Goal: Information Seeking & Learning: Learn about a topic

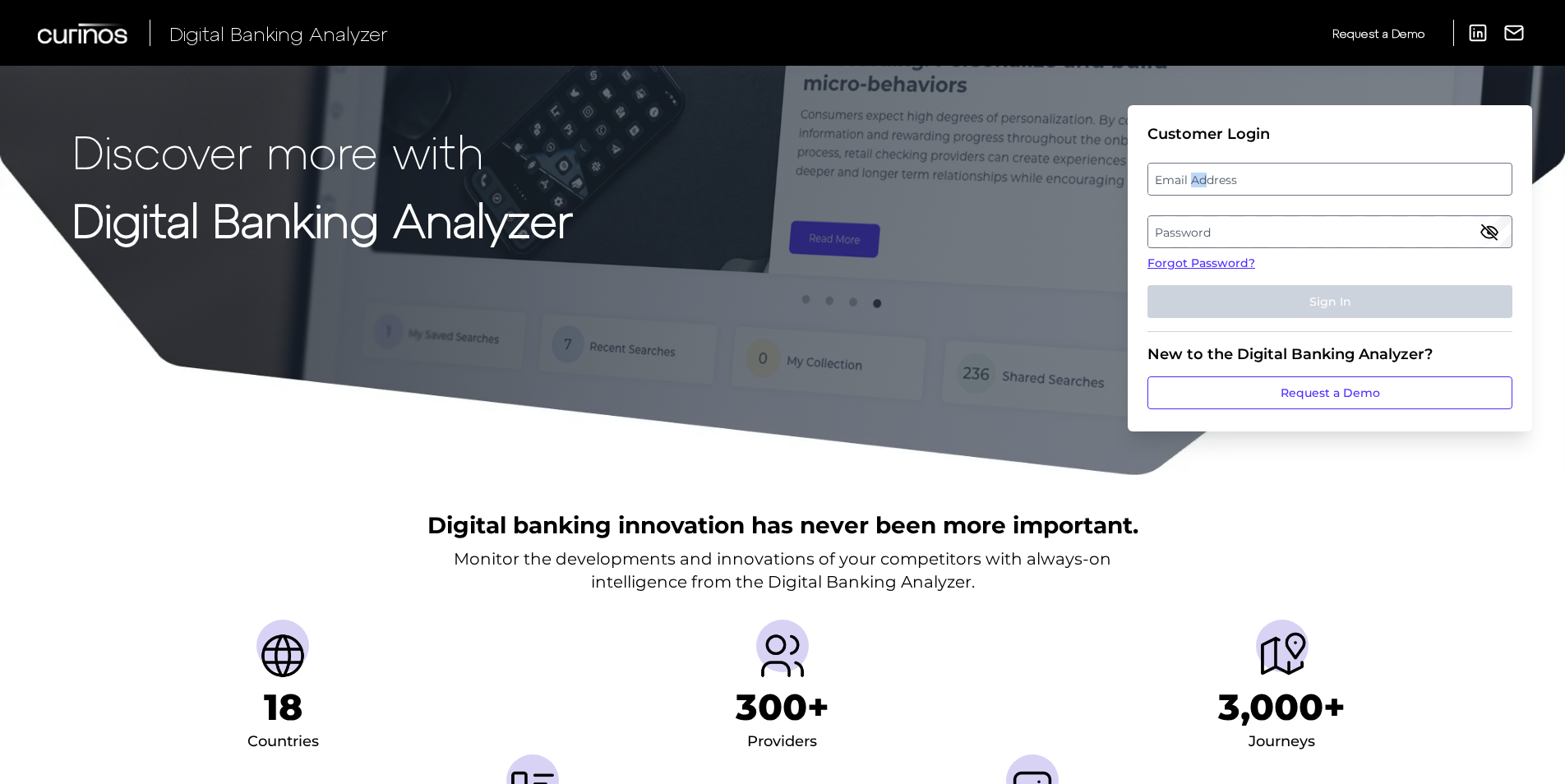
drag, startPoint x: 1204, startPoint y: 176, endPoint x: 1189, endPoint y: 177, distance: 15.0
click at [1190, 175] on label "Email Address" at bounding box center [1329, 179] width 362 height 29
click at [1190, 175] on input "email" at bounding box center [1330, 179] width 365 height 33
type input "[PERSON_NAME][EMAIL_ADDRESS][PERSON_NAME][DOMAIN_NAME]"
click at [1173, 234] on label "Password" at bounding box center [1329, 231] width 362 height 29
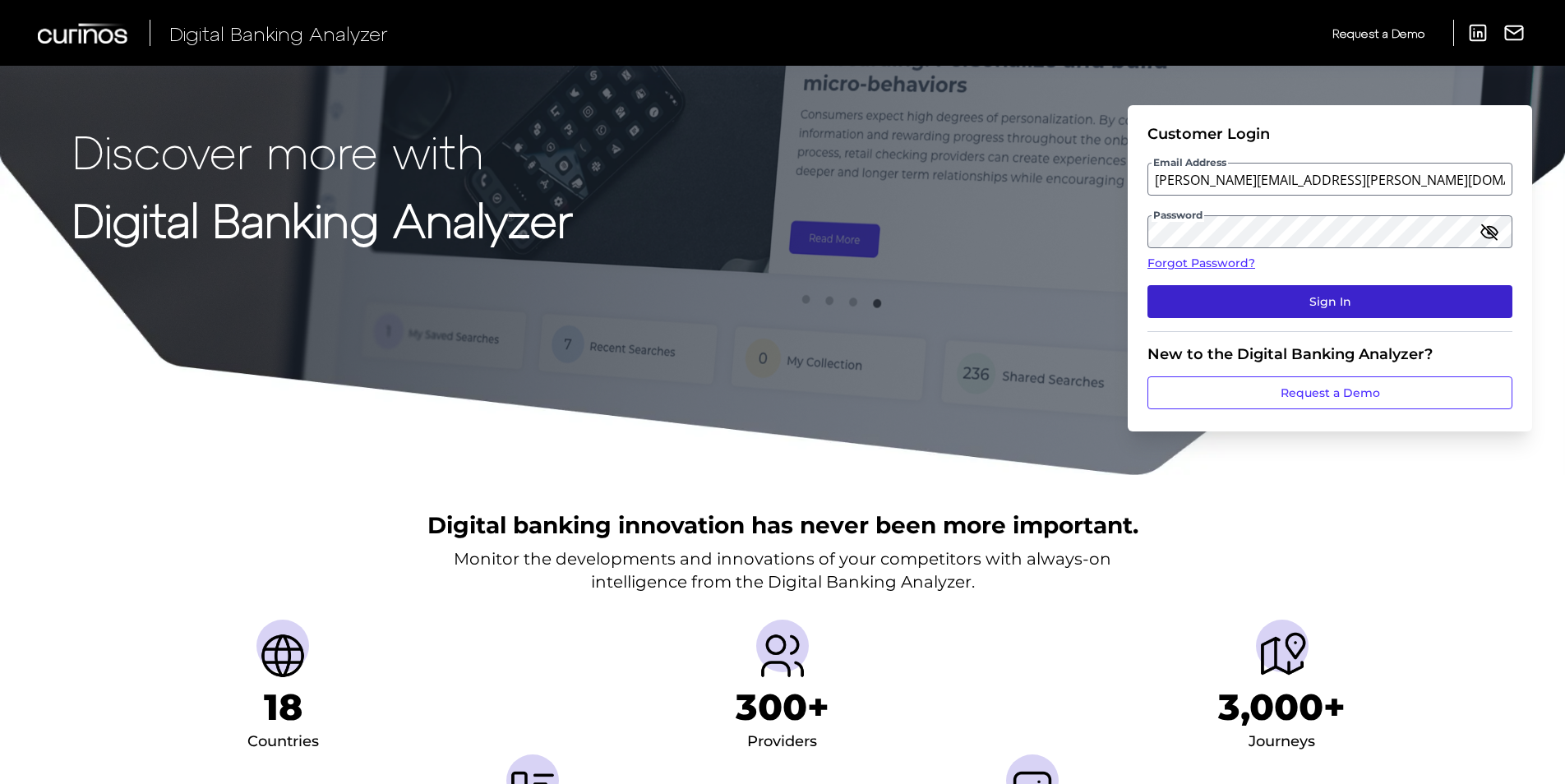
click at [1253, 302] on button "Sign In" at bounding box center [1330, 301] width 365 height 33
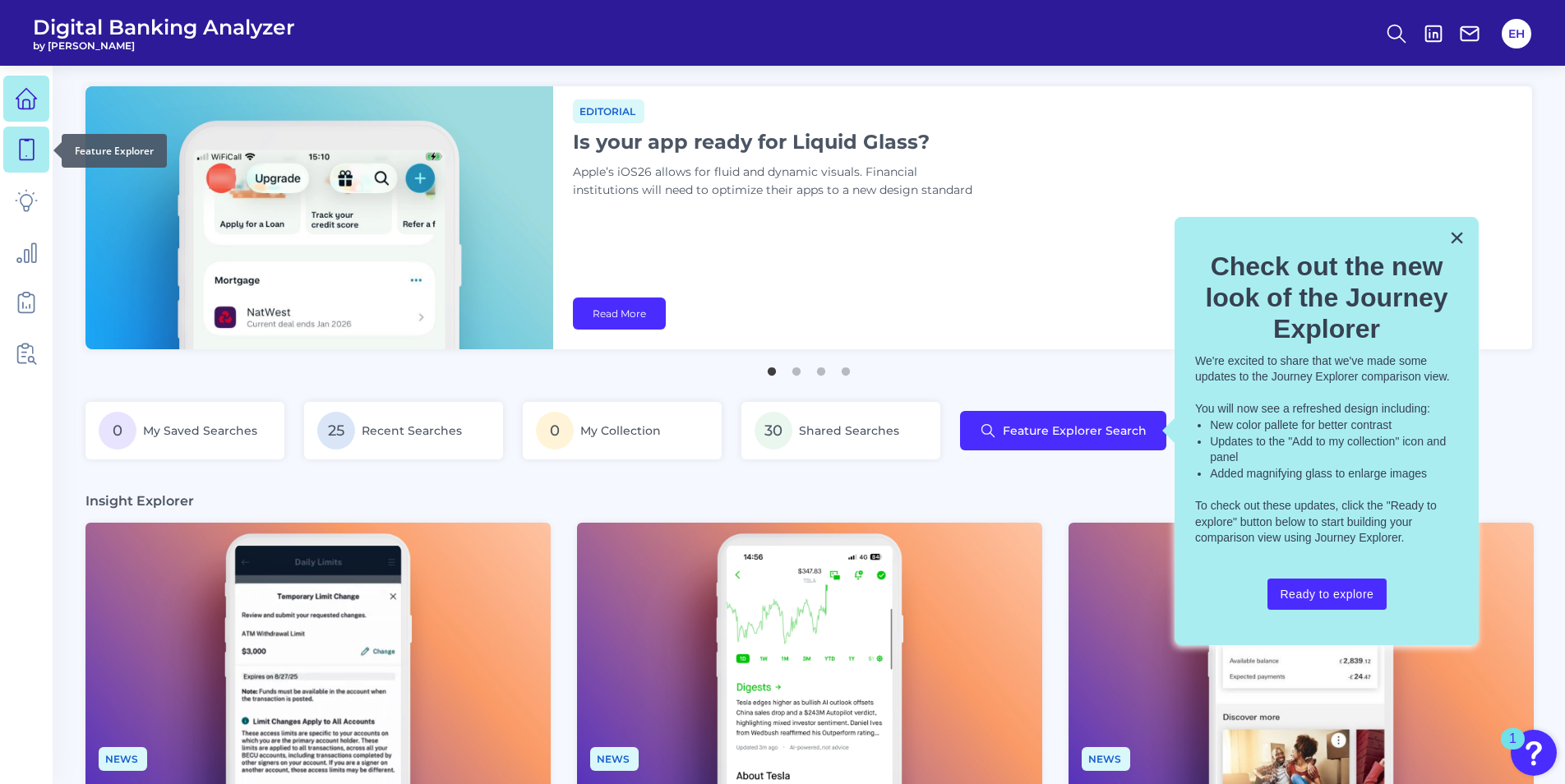
click at [22, 146] on icon at bounding box center [26, 149] width 23 height 23
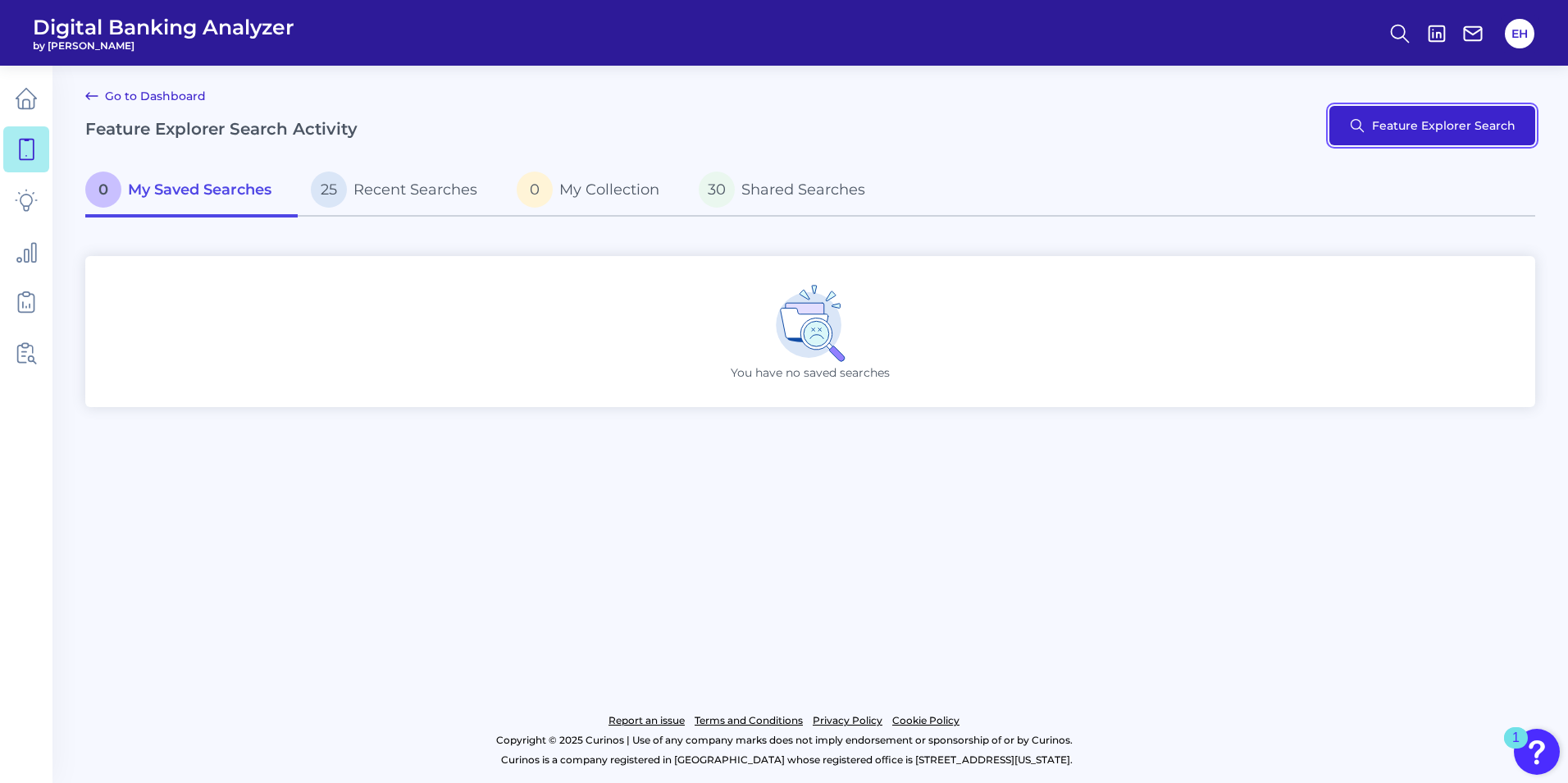
click at [1440, 126] on button "Feature Explorer Search" at bounding box center [1432, 125] width 206 height 39
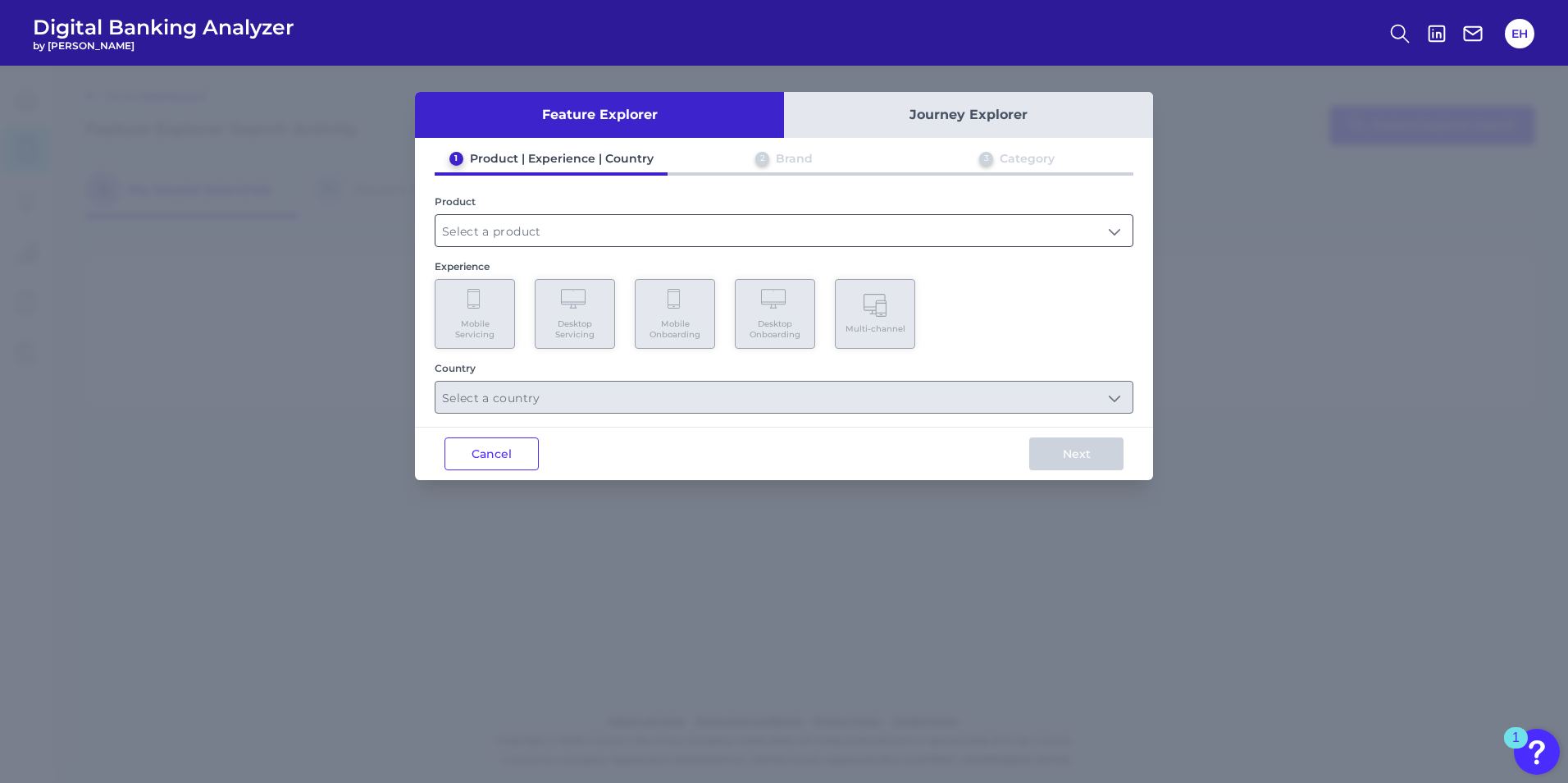
click at [824, 230] on input "text" at bounding box center [784, 230] width 697 height 31
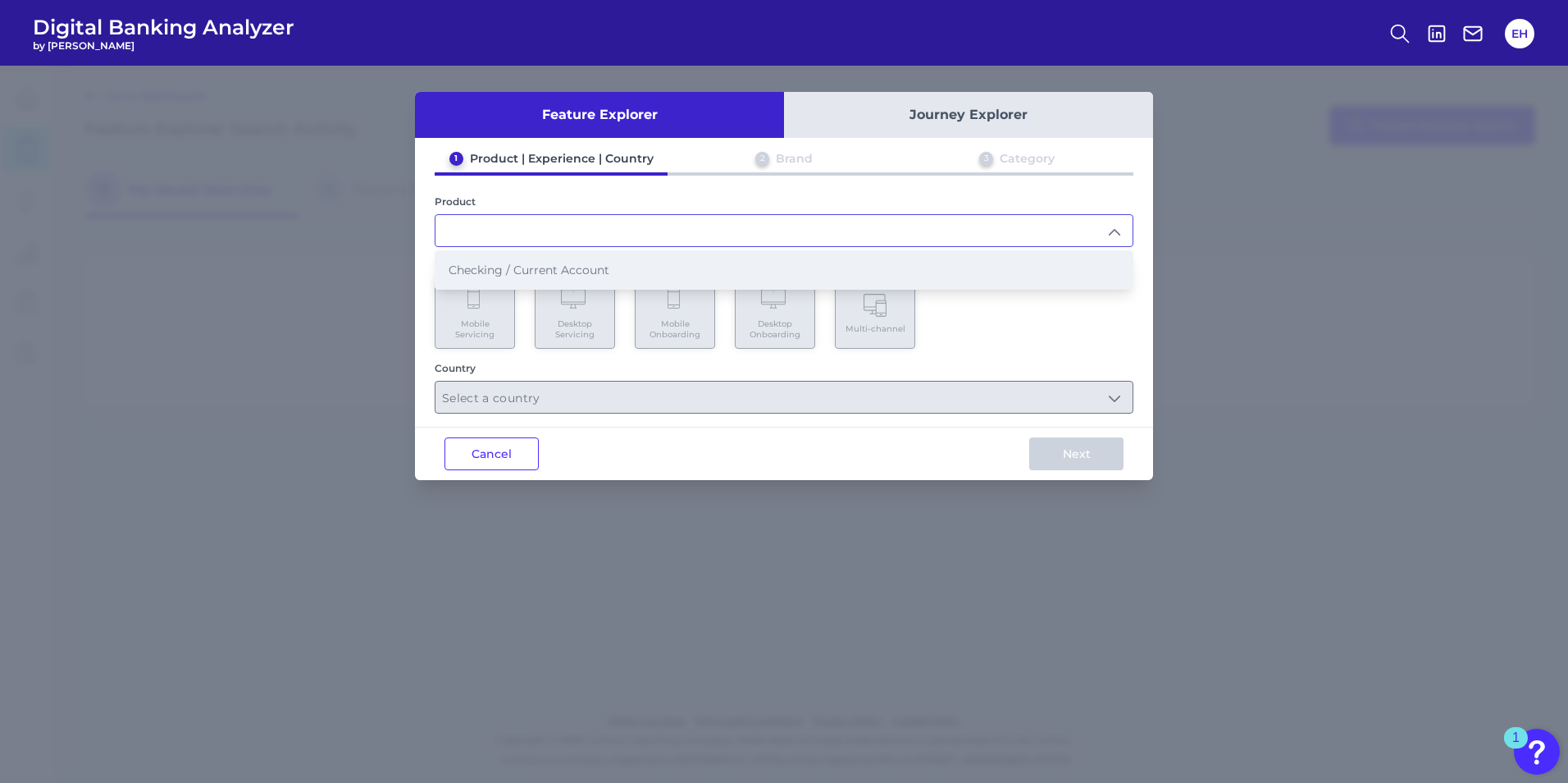
click at [607, 274] on span "Checking / Current Account" at bounding box center [529, 270] width 161 height 15
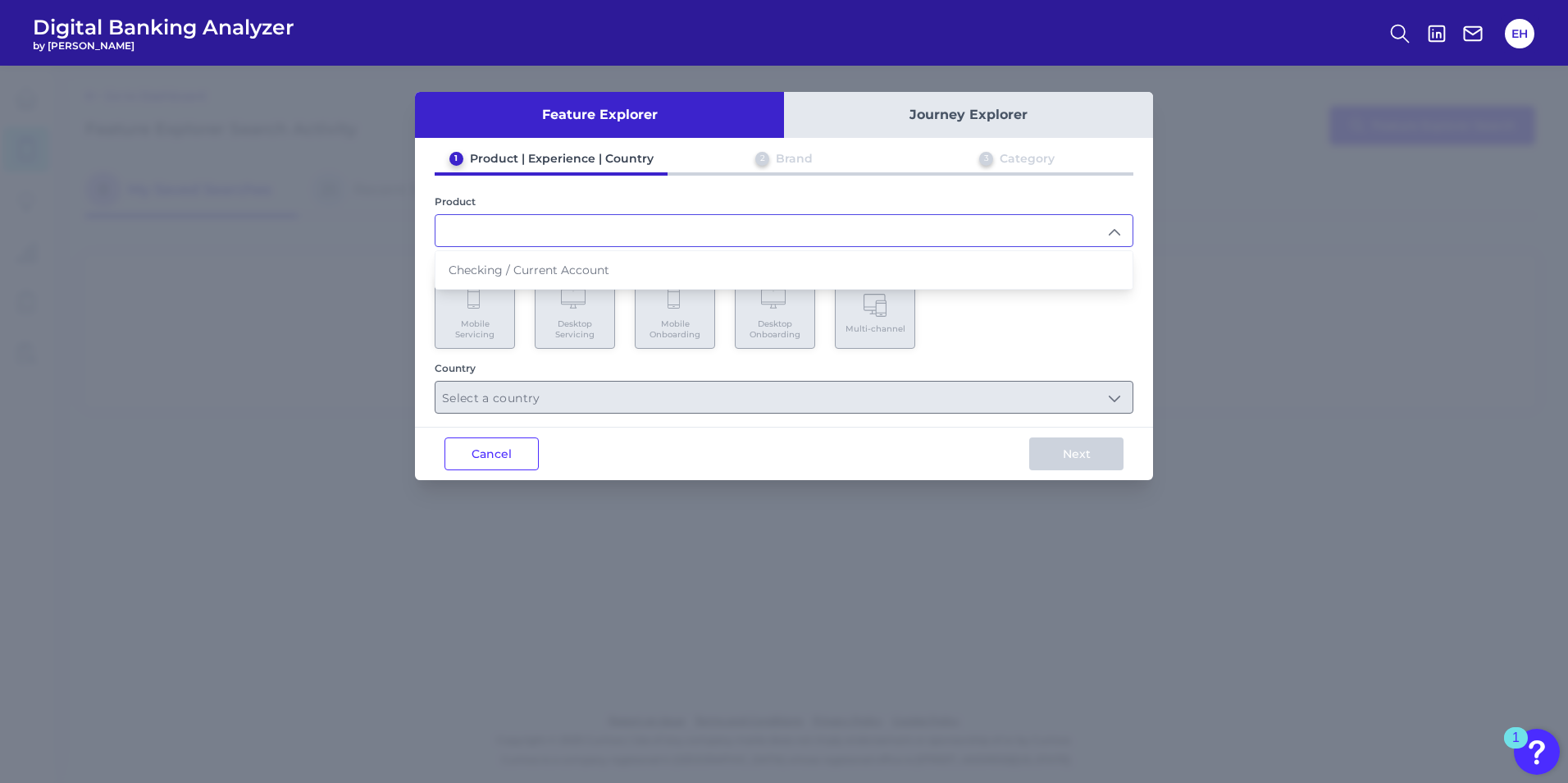
type input "Checking / Current Account"
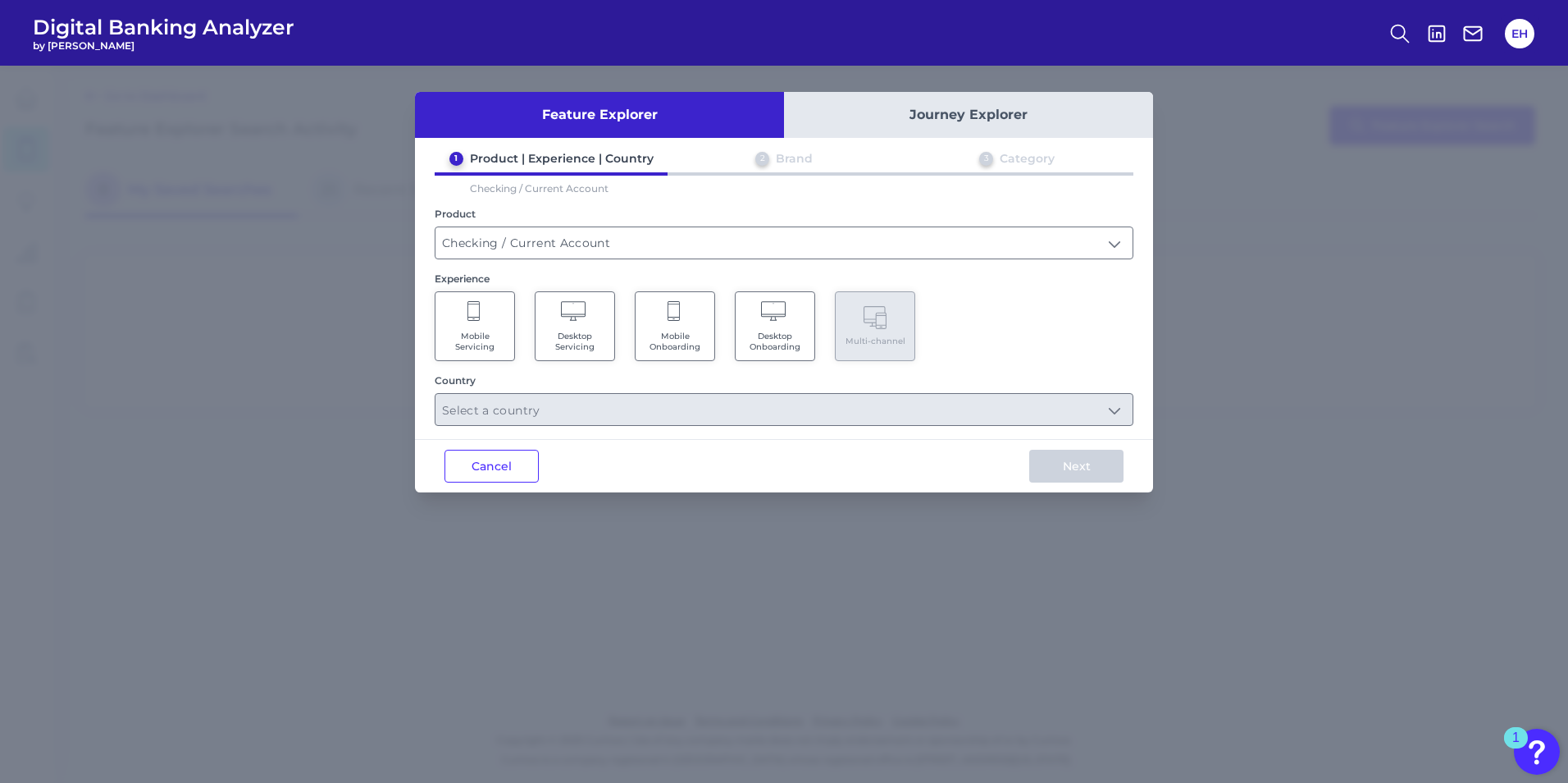
click at [479, 324] on Servicing "Mobile Servicing" at bounding box center [475, 326] width 81 height 70
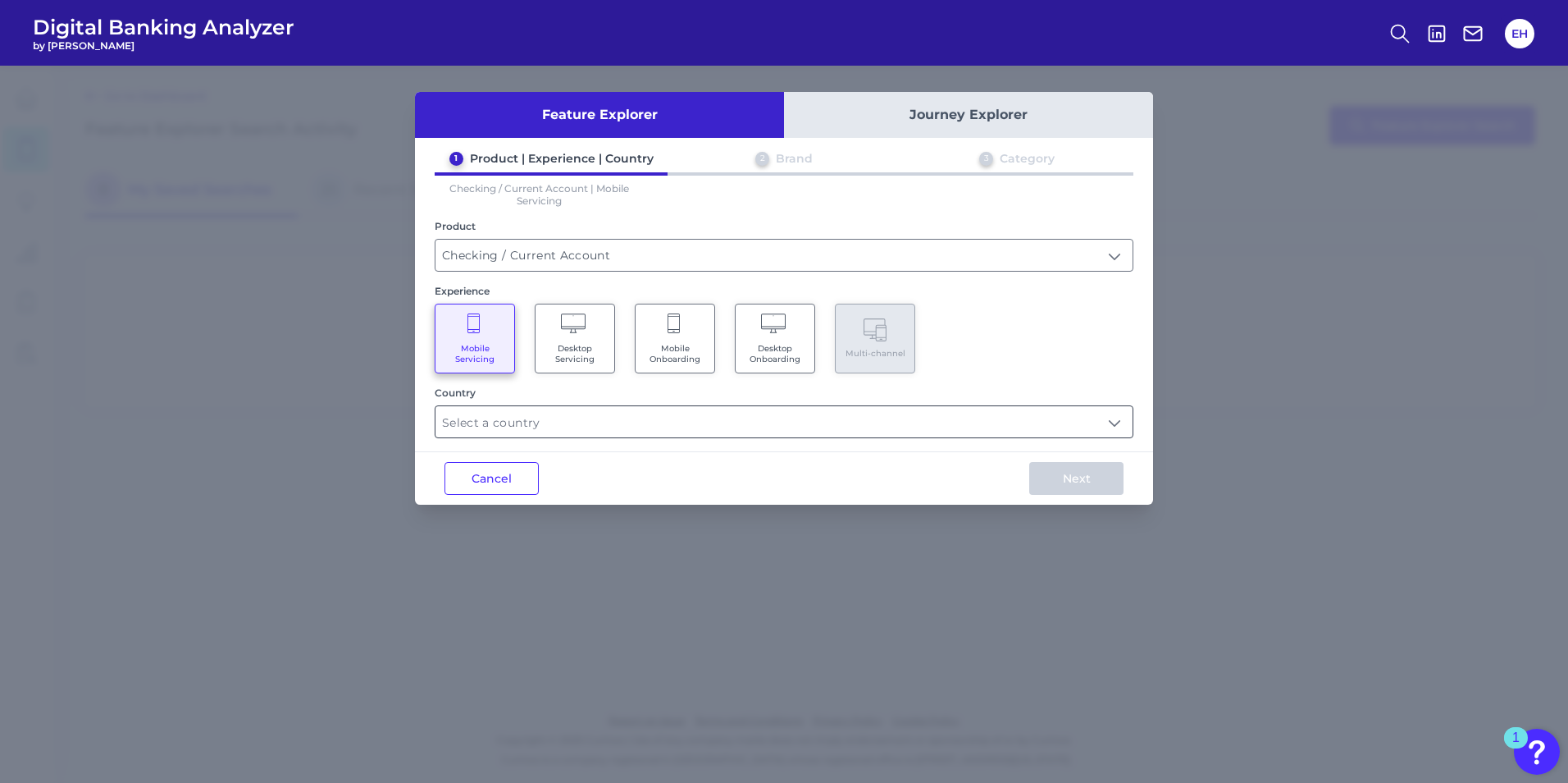
click at [613, 421] on input "text" at bounding box center [784, 421] width 697 height 31
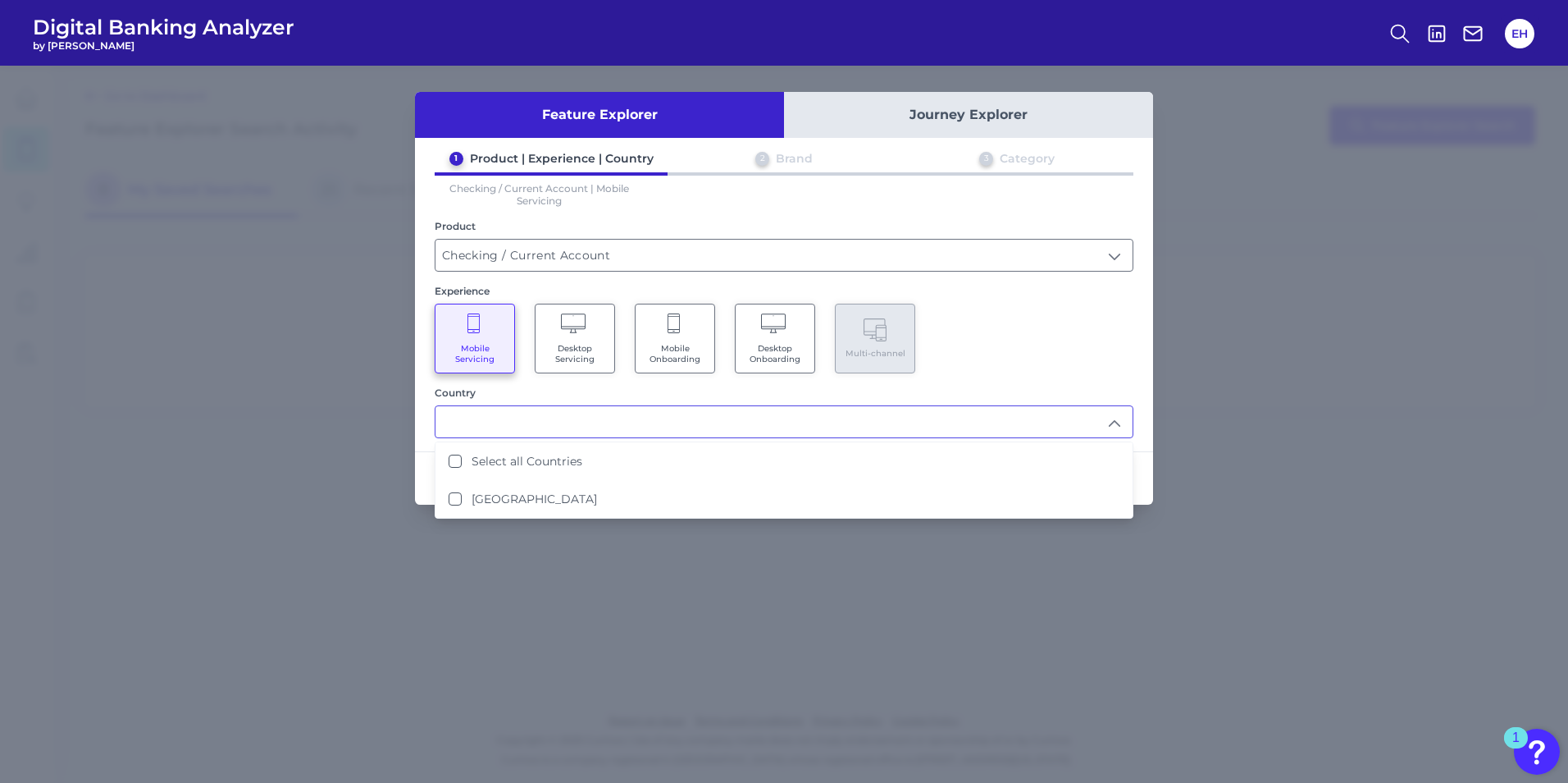
click at [701, 341] on Onboarding "Mobile Onboarding" at bounding box center [675, 338] width 81 height 70
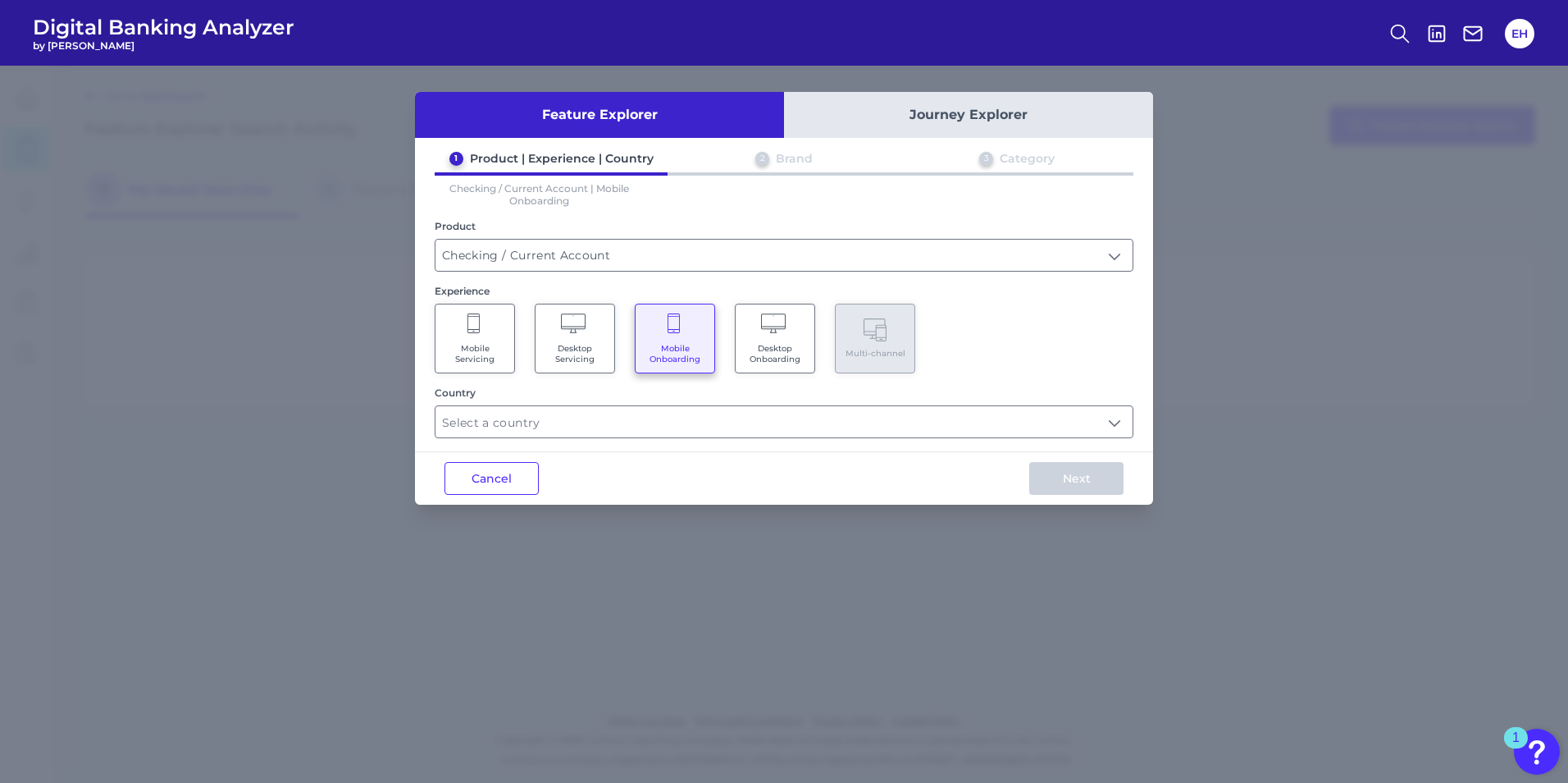
click at [671, 404] on div "Country" at bounding box center [784, 413] width 699 height 52
click at [666, 423] on input "text" at bounding box center [784, 421] width 697 height 31
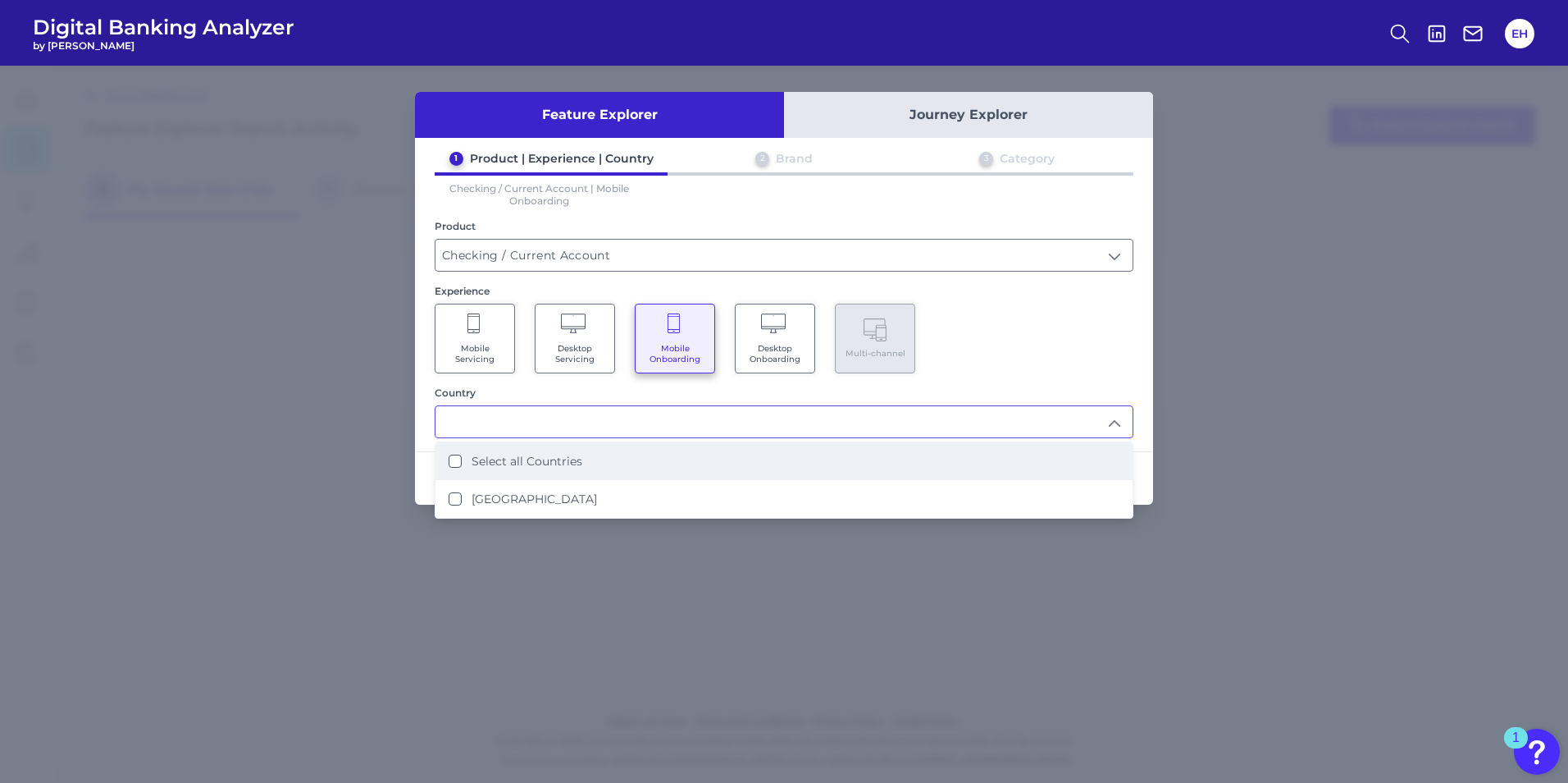
click at [517, 467] on label "Select all Countries" at bounding box center [527, 462] width 111 height 15
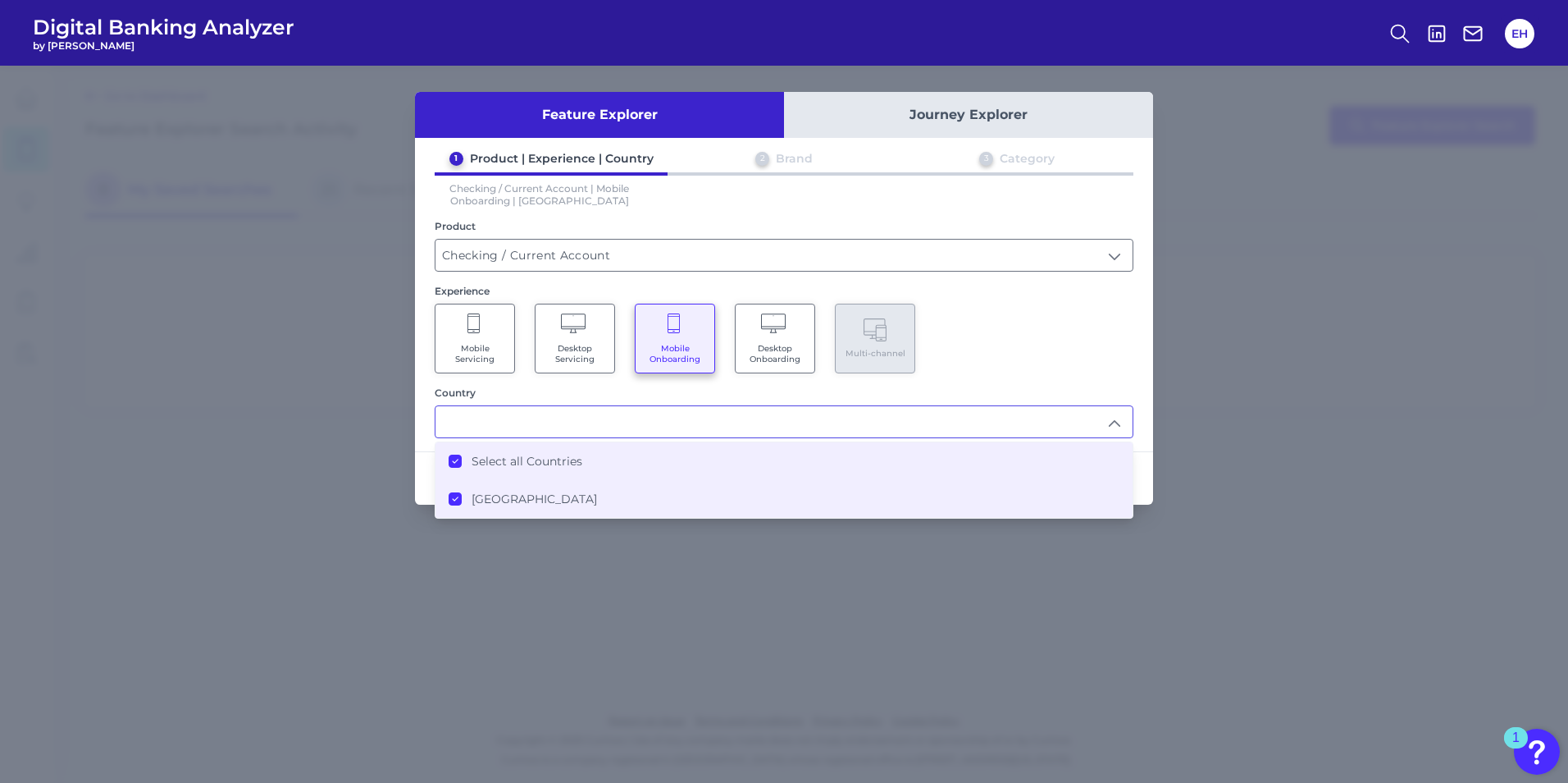
type input "Select all Countries"
drag, startPoint x: 1092, startPoint y: 356, endPoint x: 1125, endPoint y: 503, distance: 150.7
click at [1091, 356] on div "Mobile Servicing Desktop Servicing Mobile Onboarding Desktop Onboarding Multi-c…" at bounding box center [784, 338] width 699 height 70
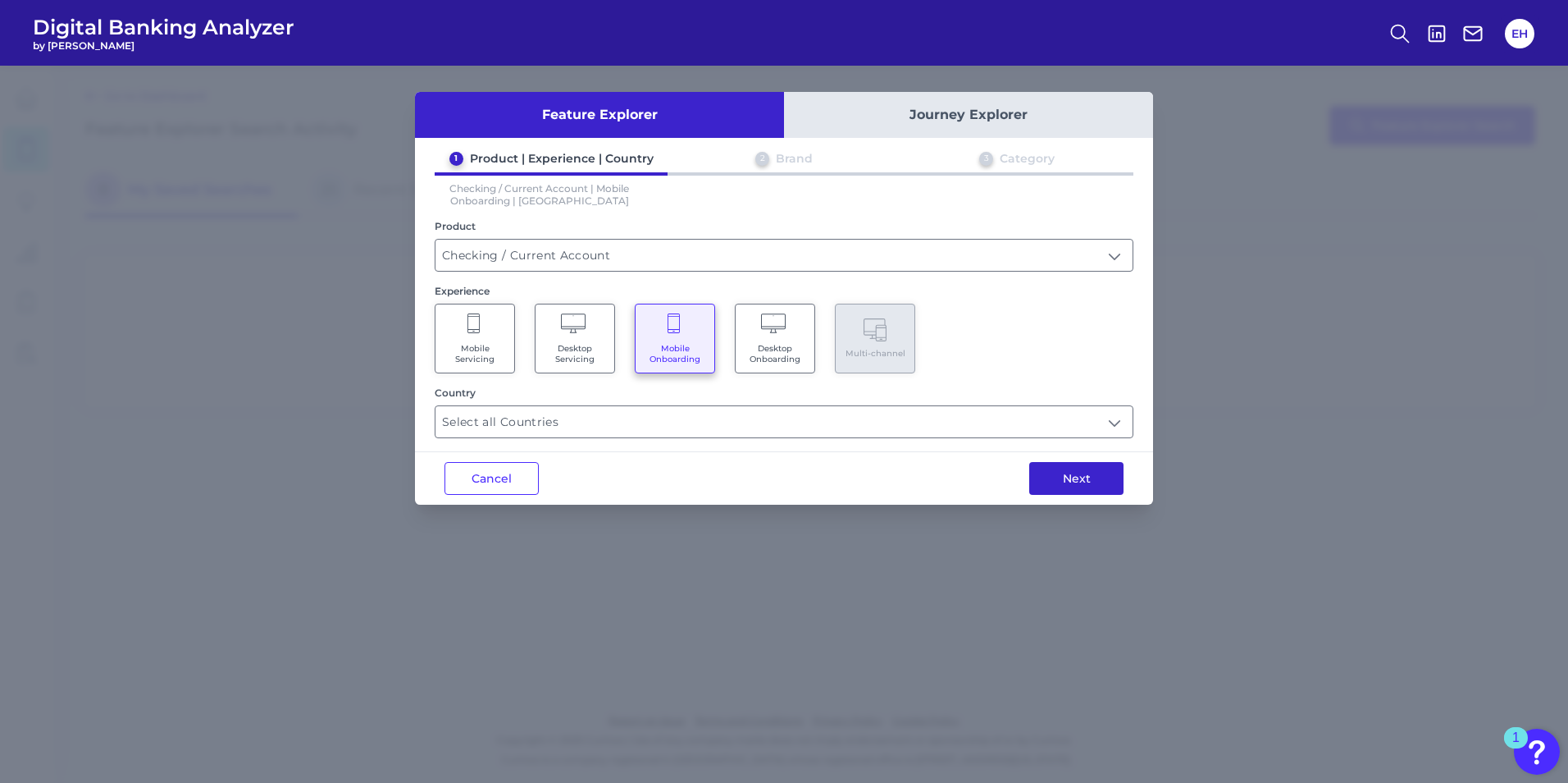
click at [1100, 484] on button "Next" at bounding box center [1076, 478] width 94 height 33
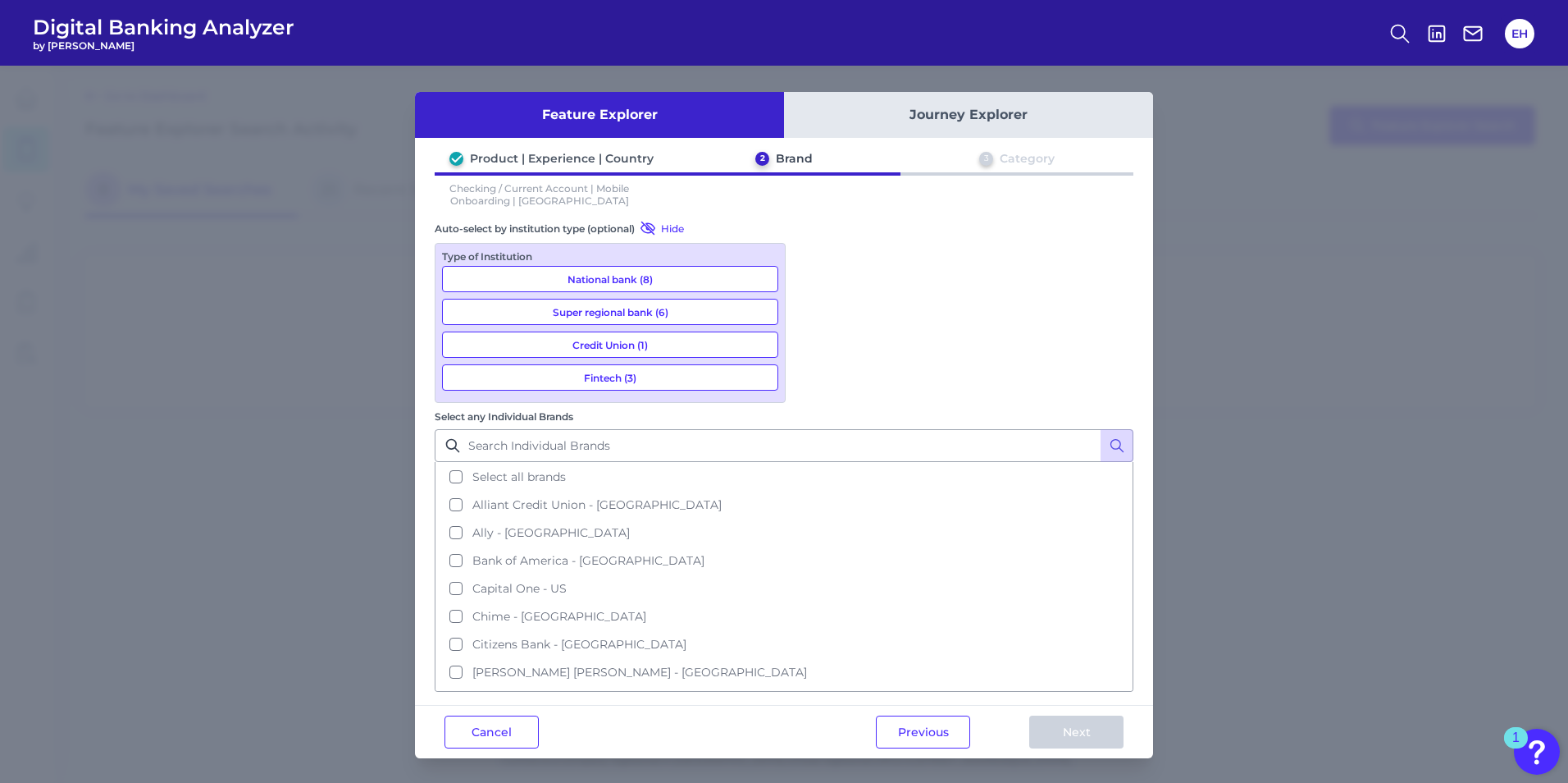
click at [612, 276] on button "National bank (8)" at bounding box center [610, 279] width 336 height 26
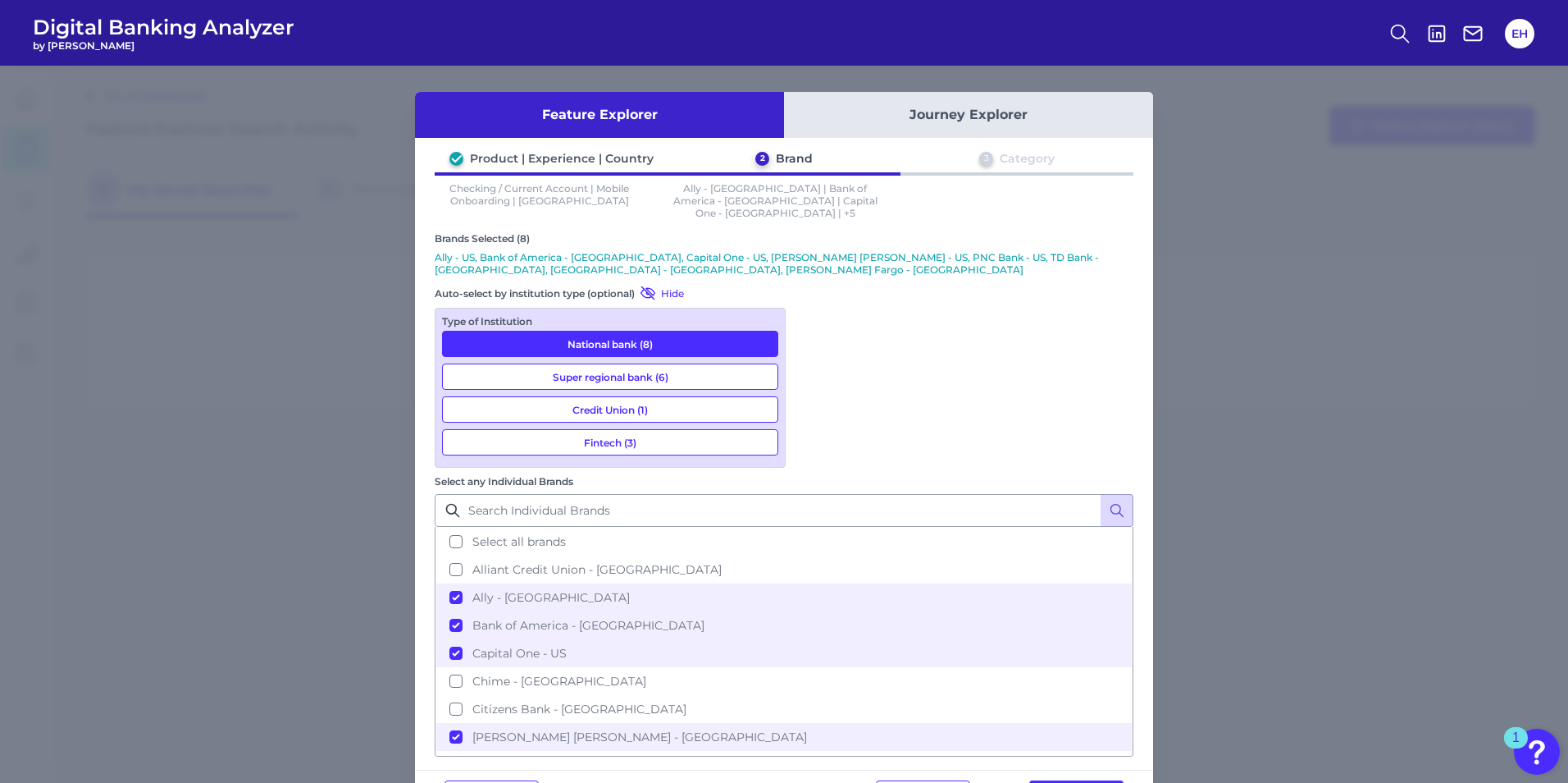
click at [589, 363] on button "Super regional bank (6)" at bounding box center [610, 376] width 336 height 26
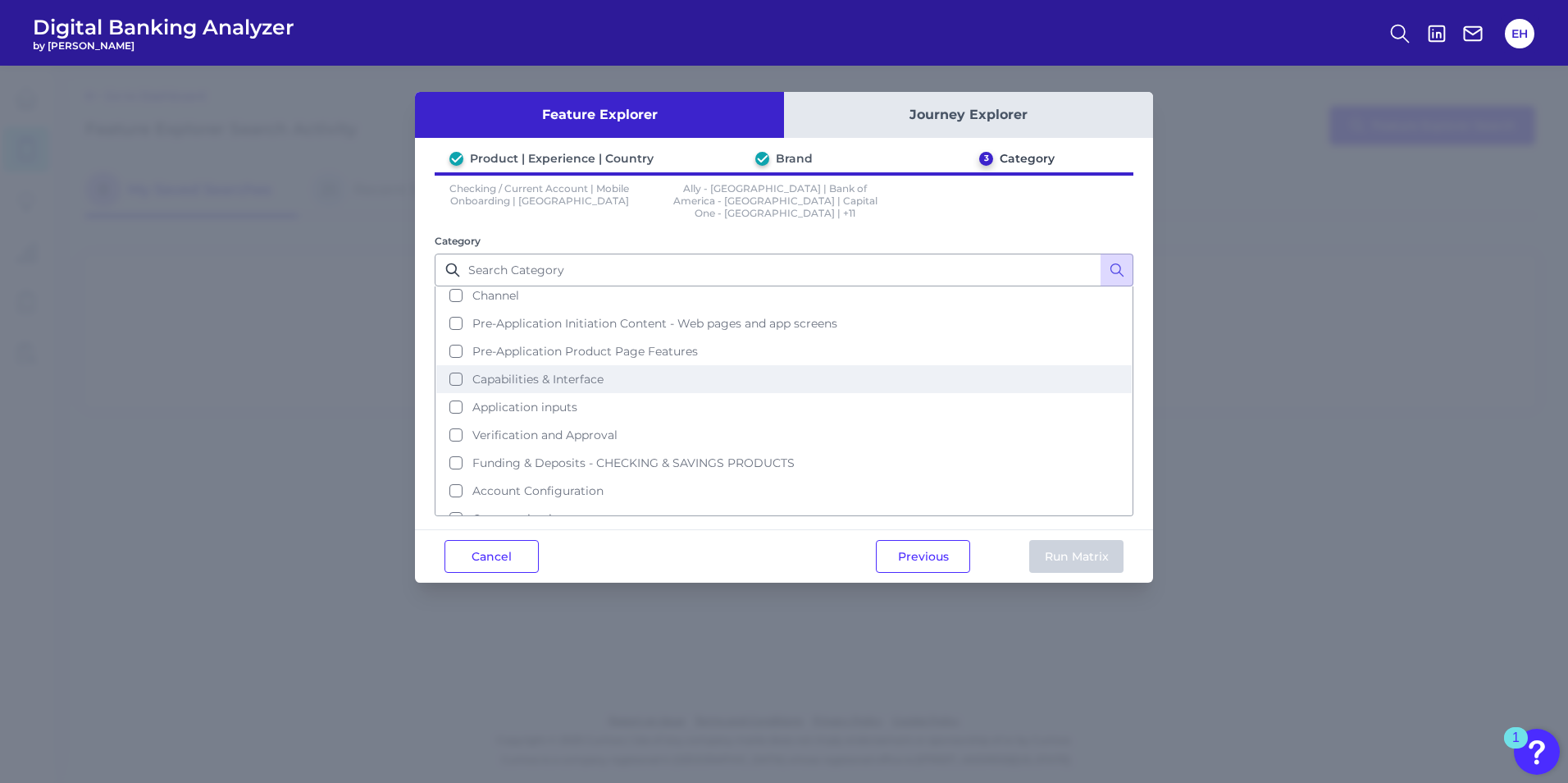
scroll to position [52, 0]
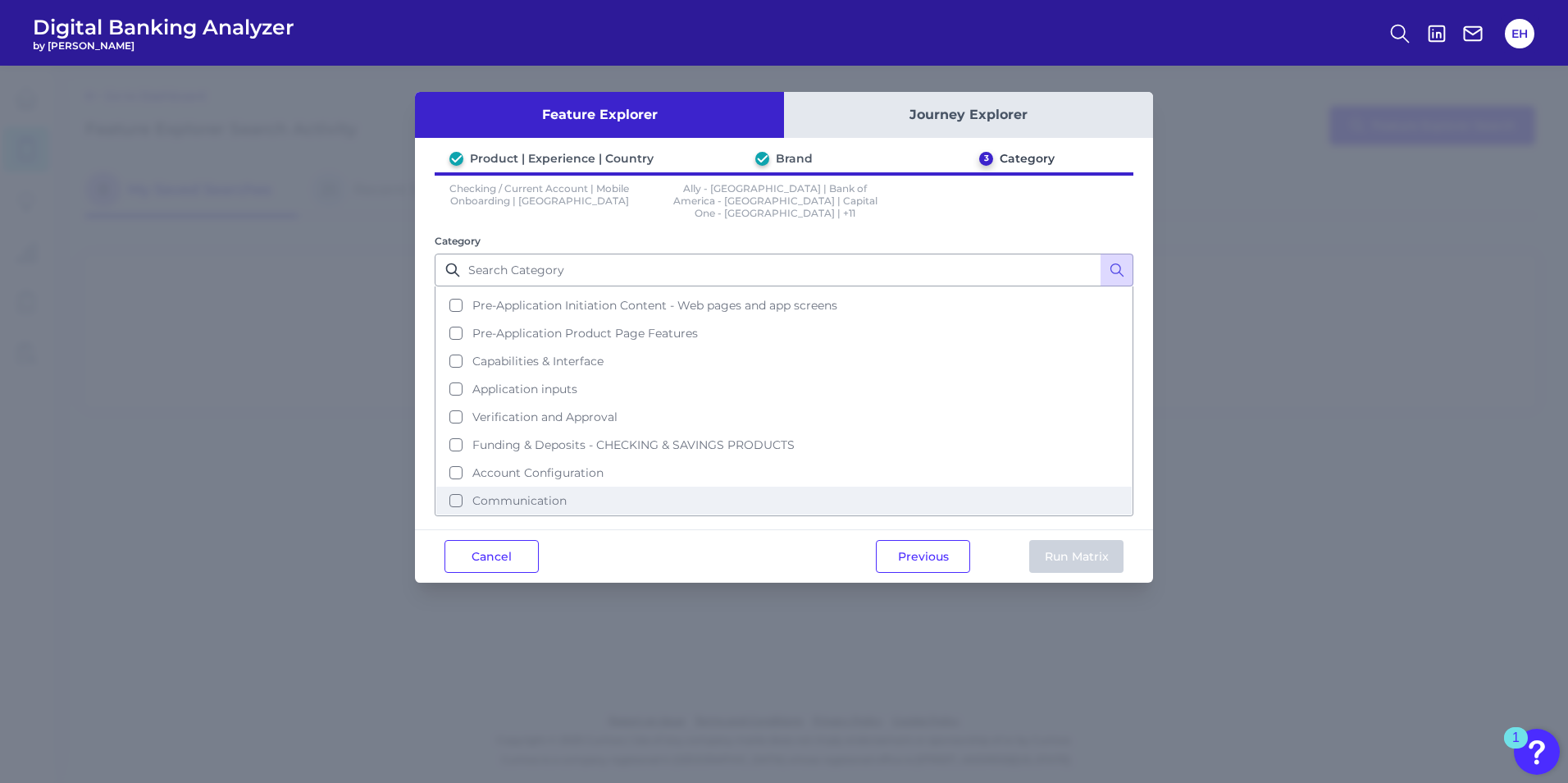
click at [537, 487] on button "Communication" at bounding box center [784, 500] width 695 height 28
click at [1050, 540] on button "Run Matrix" at bounding box center [1076, 556] width 94 height 33
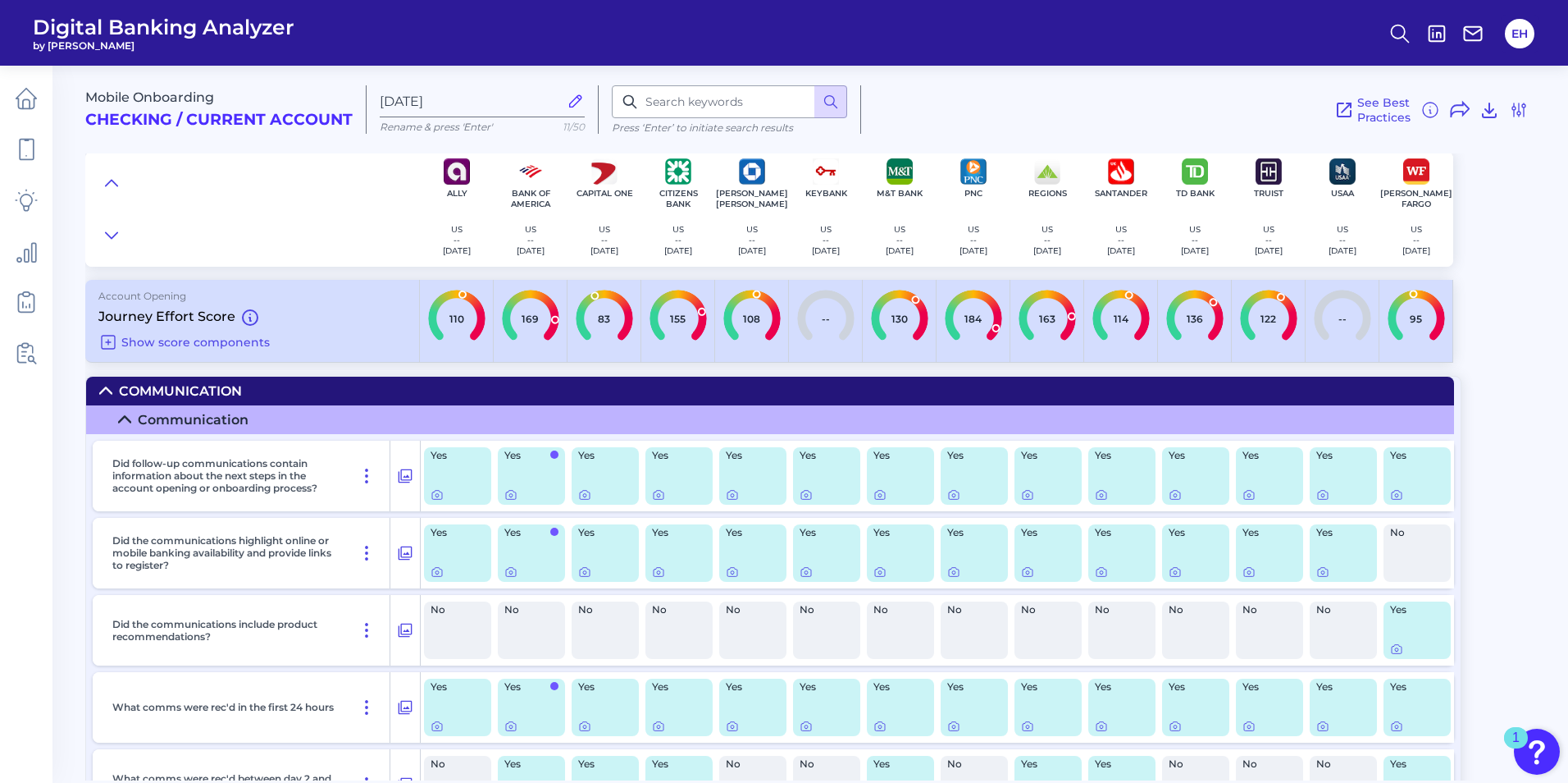
click at [122, 424] on icon at bounding box center [125, 420] width 13 height 13
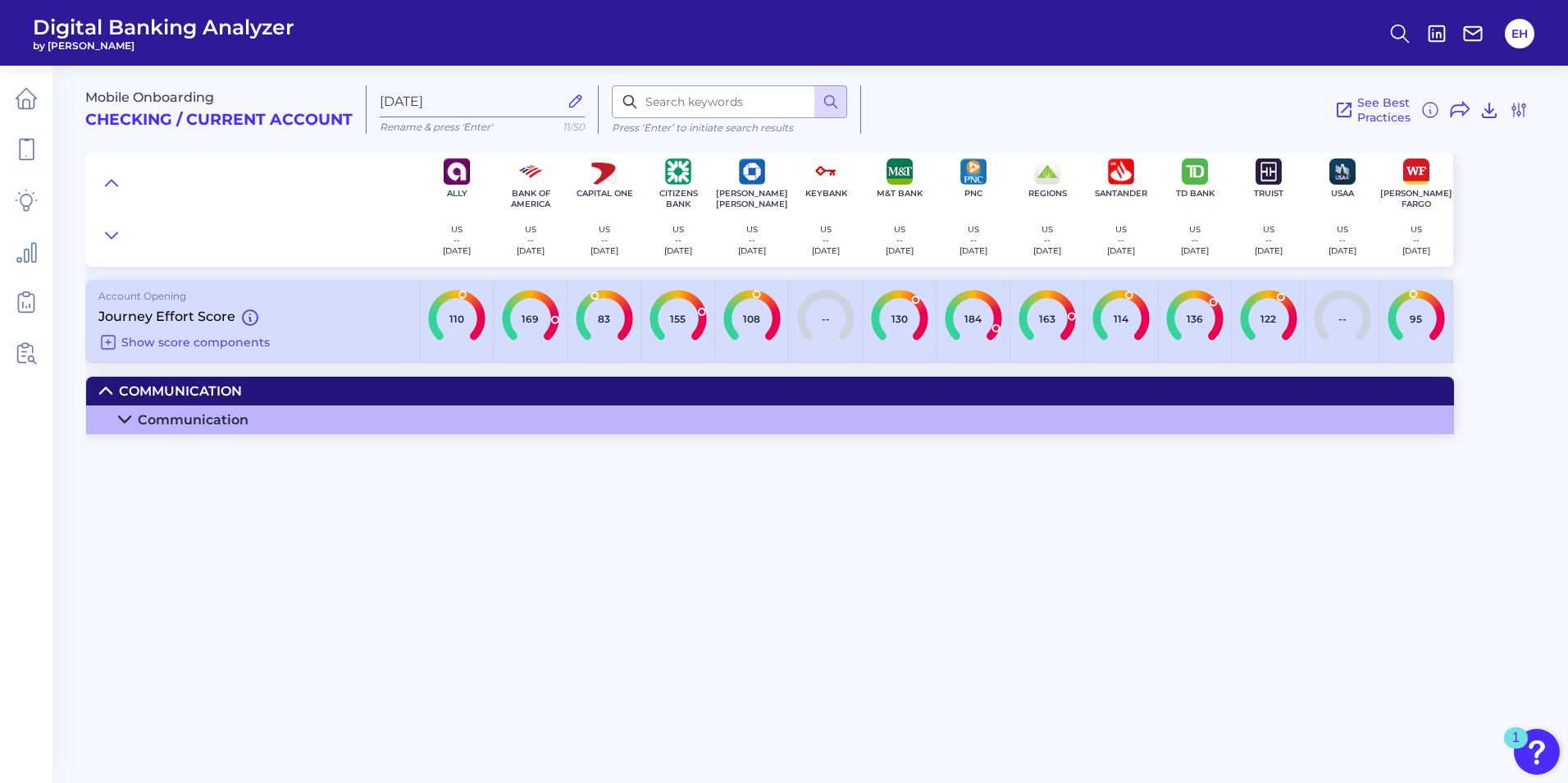
click at [118, 419] on icon at bounding box center [125, 420] width 13 height 13
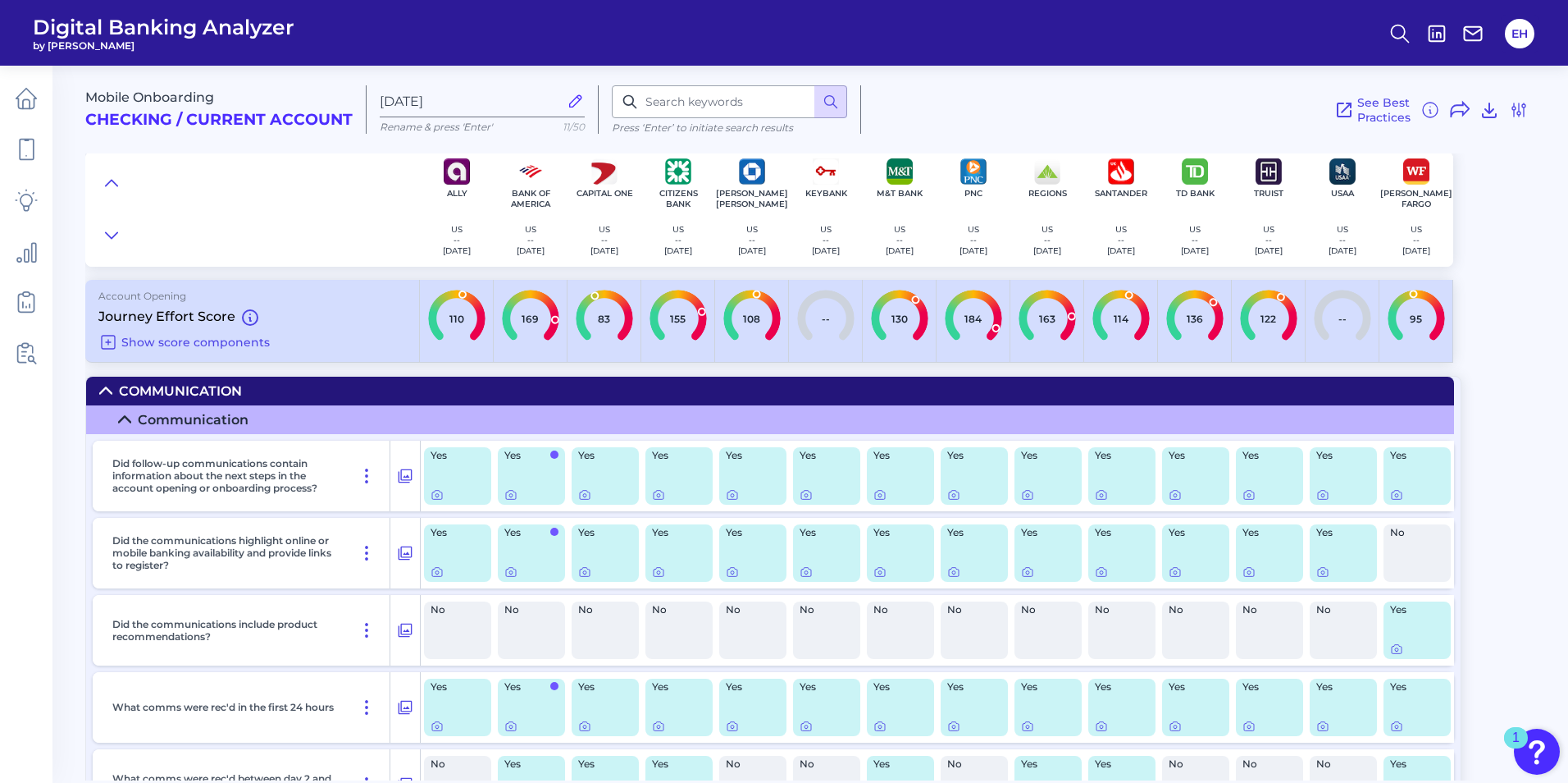
scroll to position [128, 0]
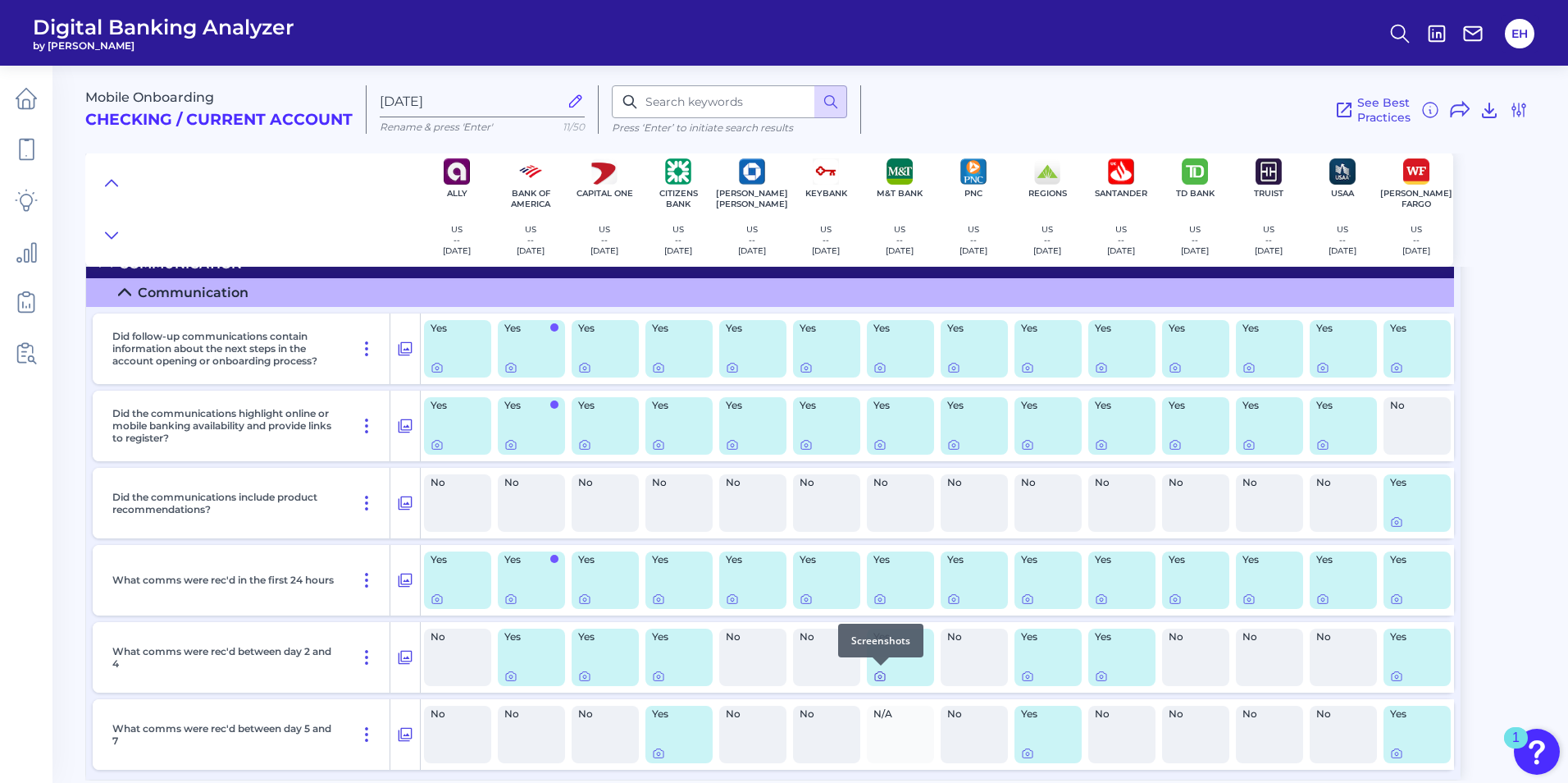
click at [886, 679] on icon at bounding box center [880, 676] width 13 height 13
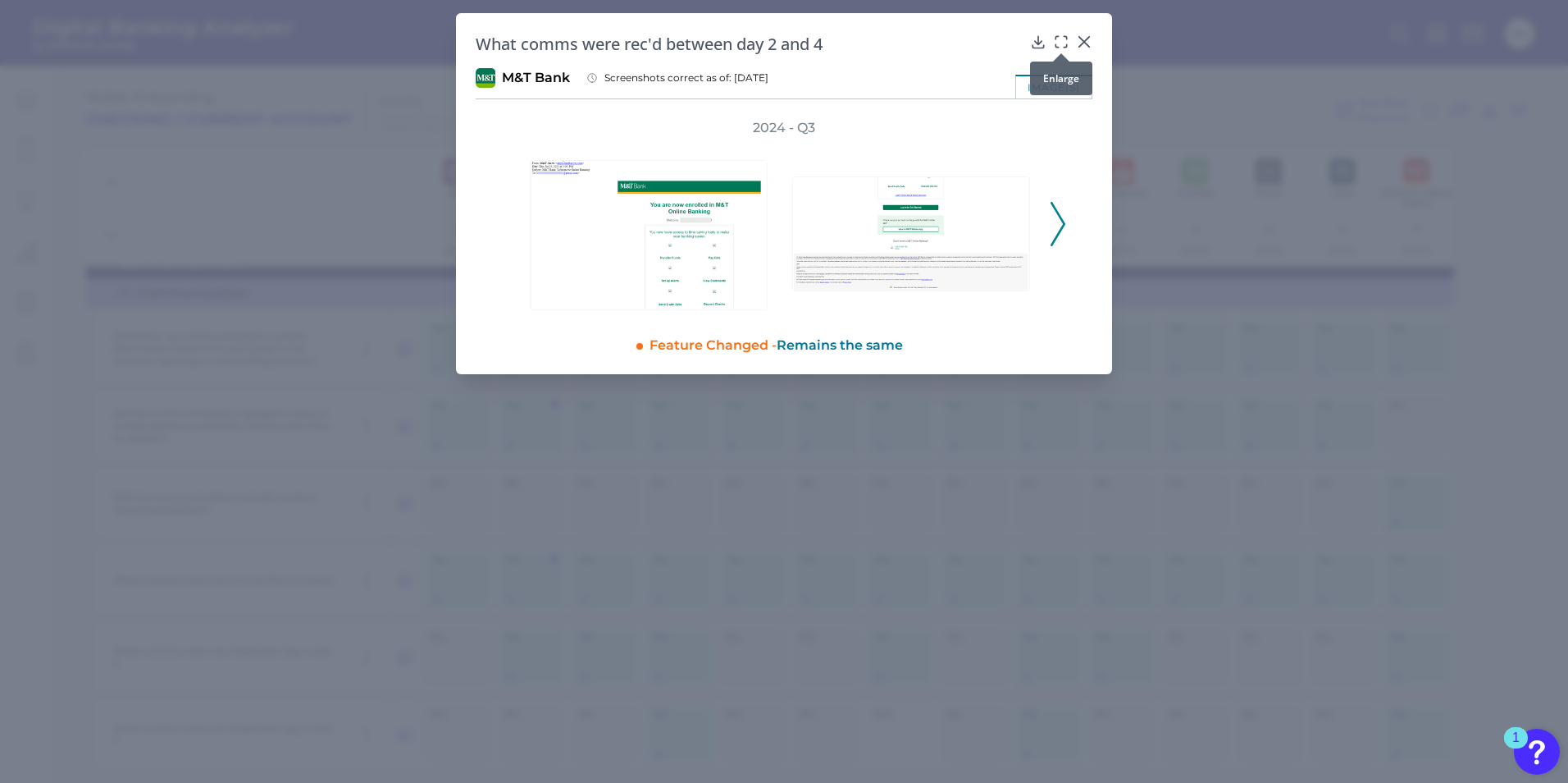
click at [1052, 42] on div at bounding box center [1050, 41] width 39 height 17
click at [1066, 39] on icon at bounding box center [1065, 37] width 3 height 3
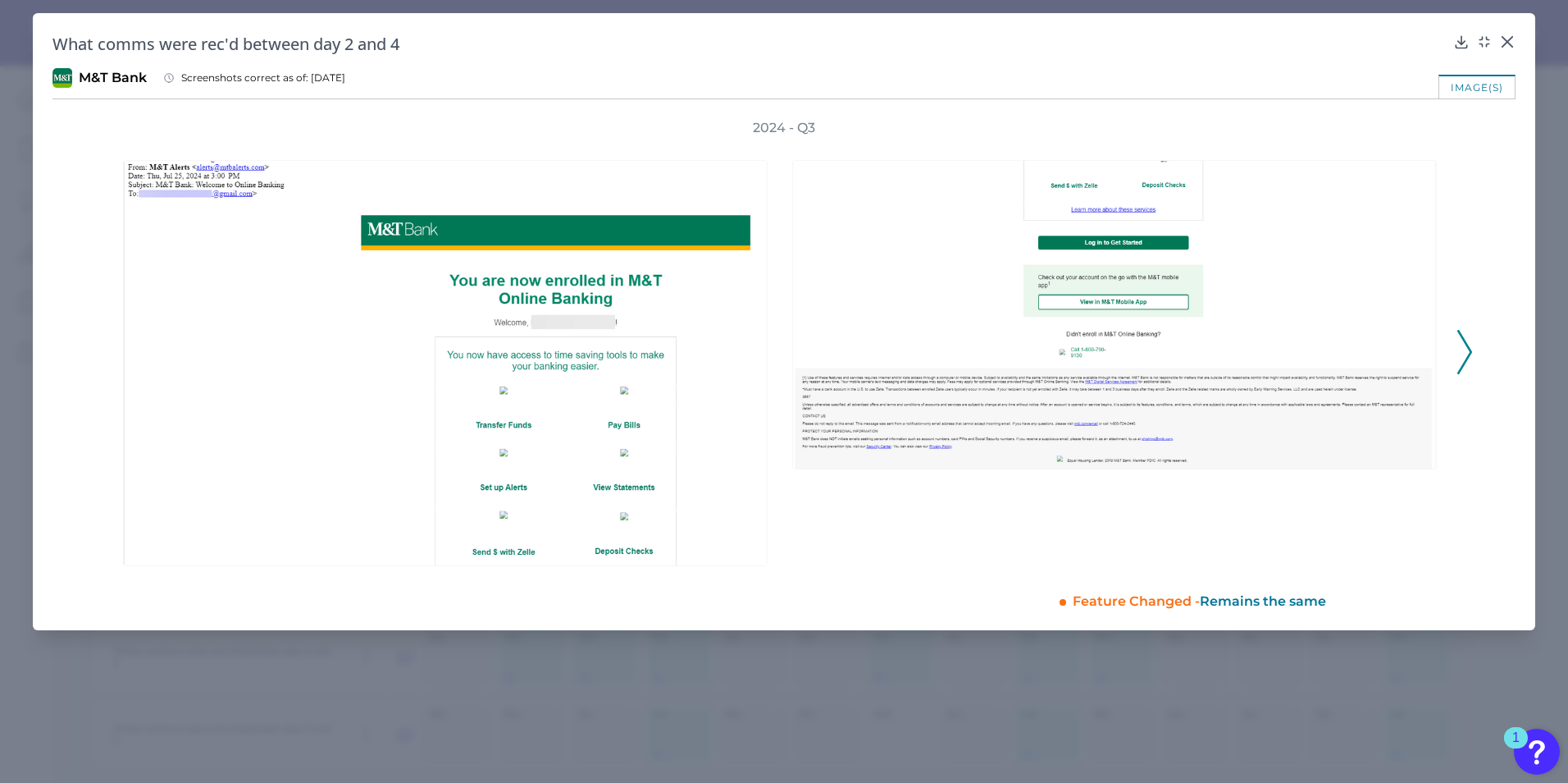
click at [1472, 361] on icon at bounding box center [1465, 352] width 15 height 44
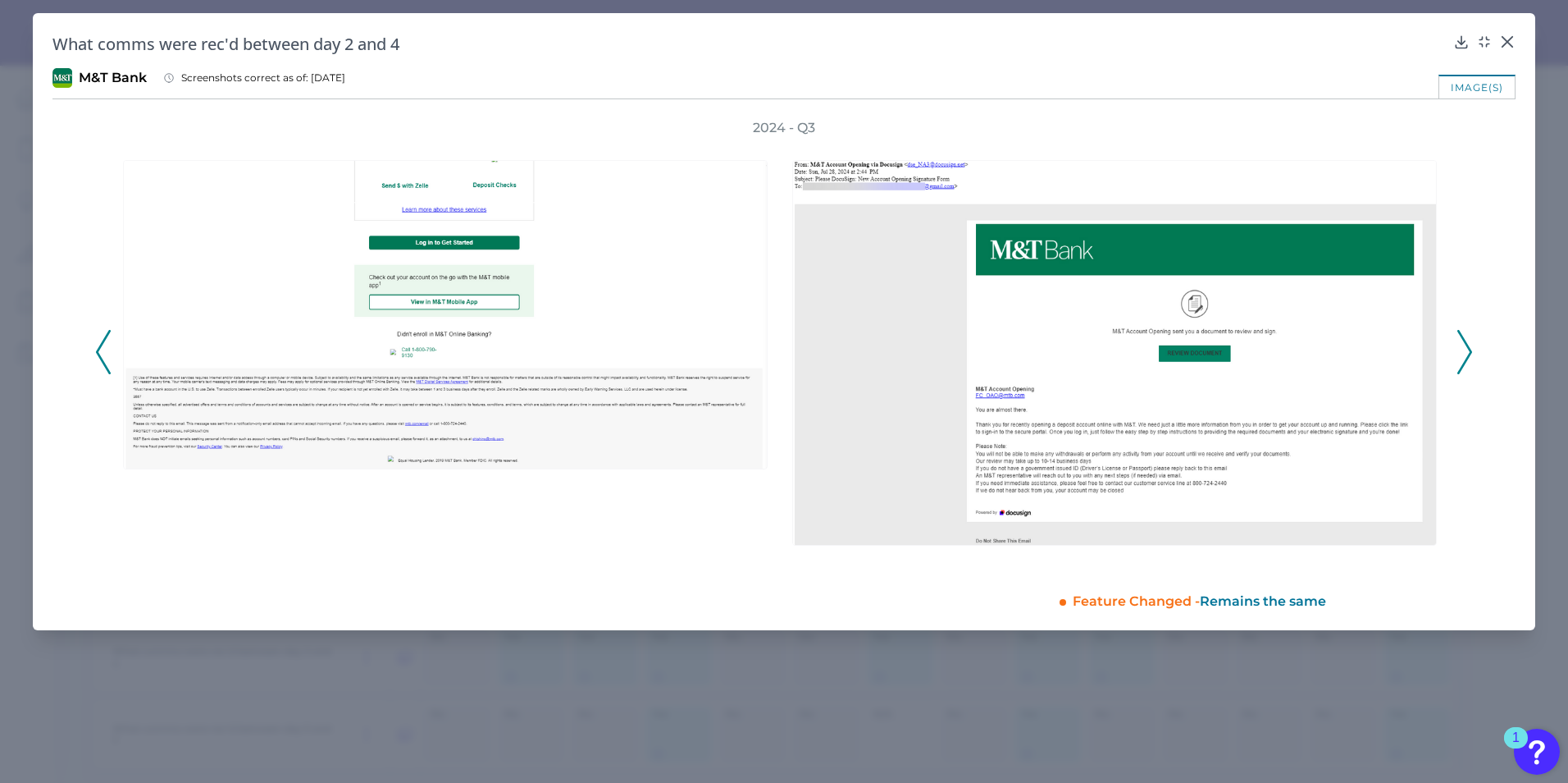
click at [1472, 361] on icon at bounding box center [1465, 352] width 15 height 44
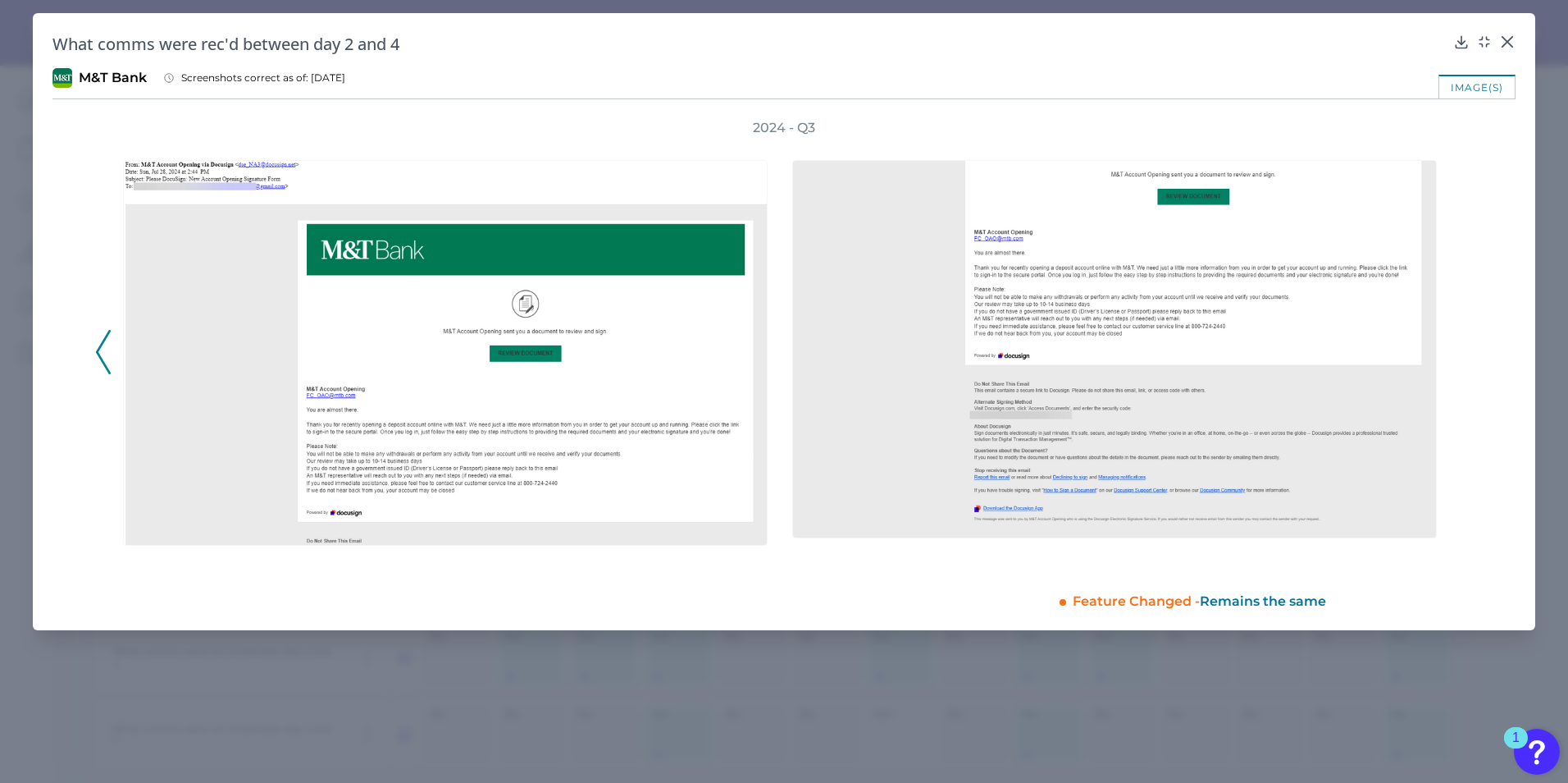
click at [1472, 361] on div "2024 - Q3" at bounding box center [784, 342] width 1378 height 447
click at [95, 347] on button at bounding box center [103, 352] width 17 height 44
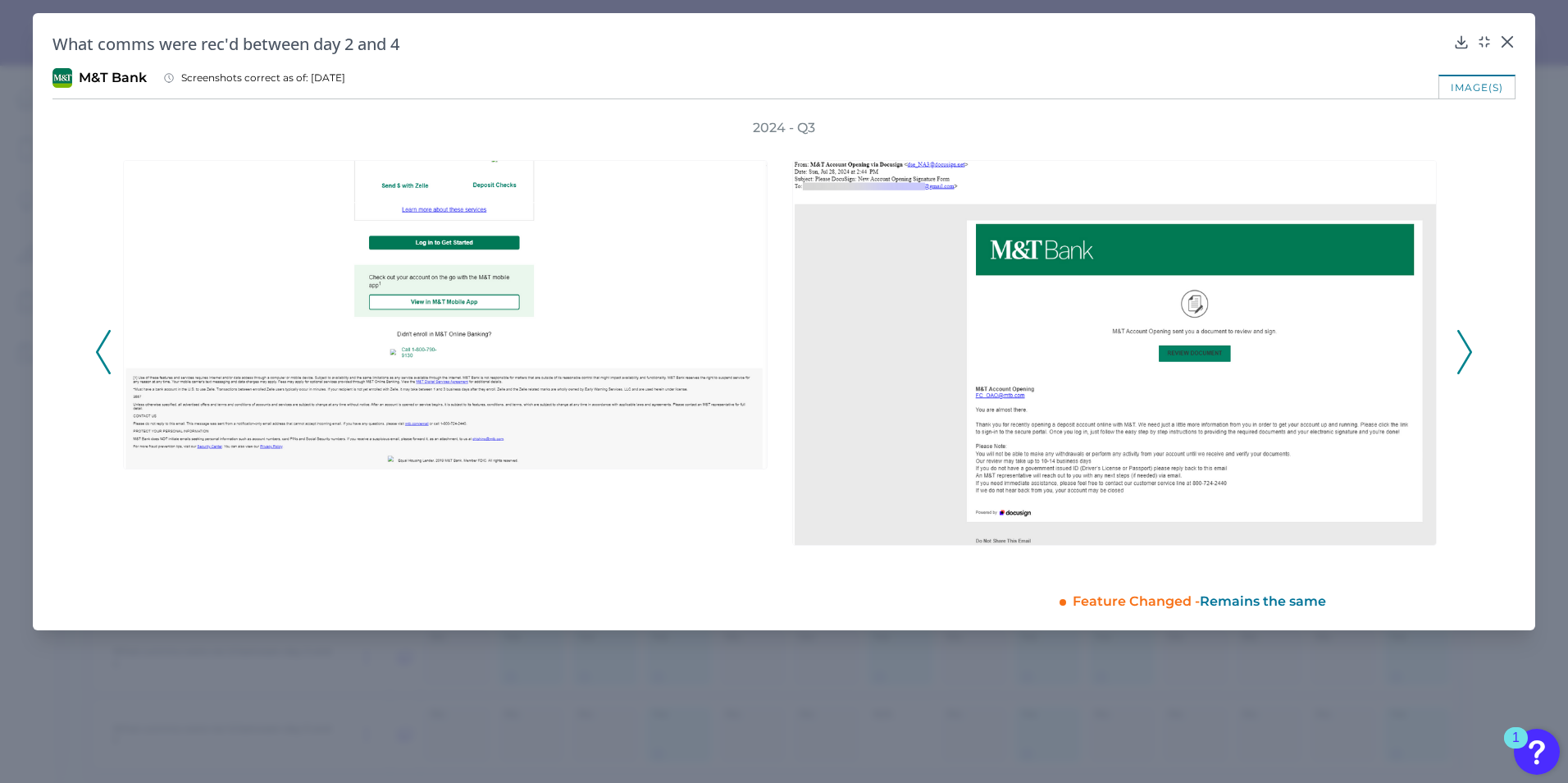
click at [95, 347] on button at bounding box center [103, 352] width 17 height 44
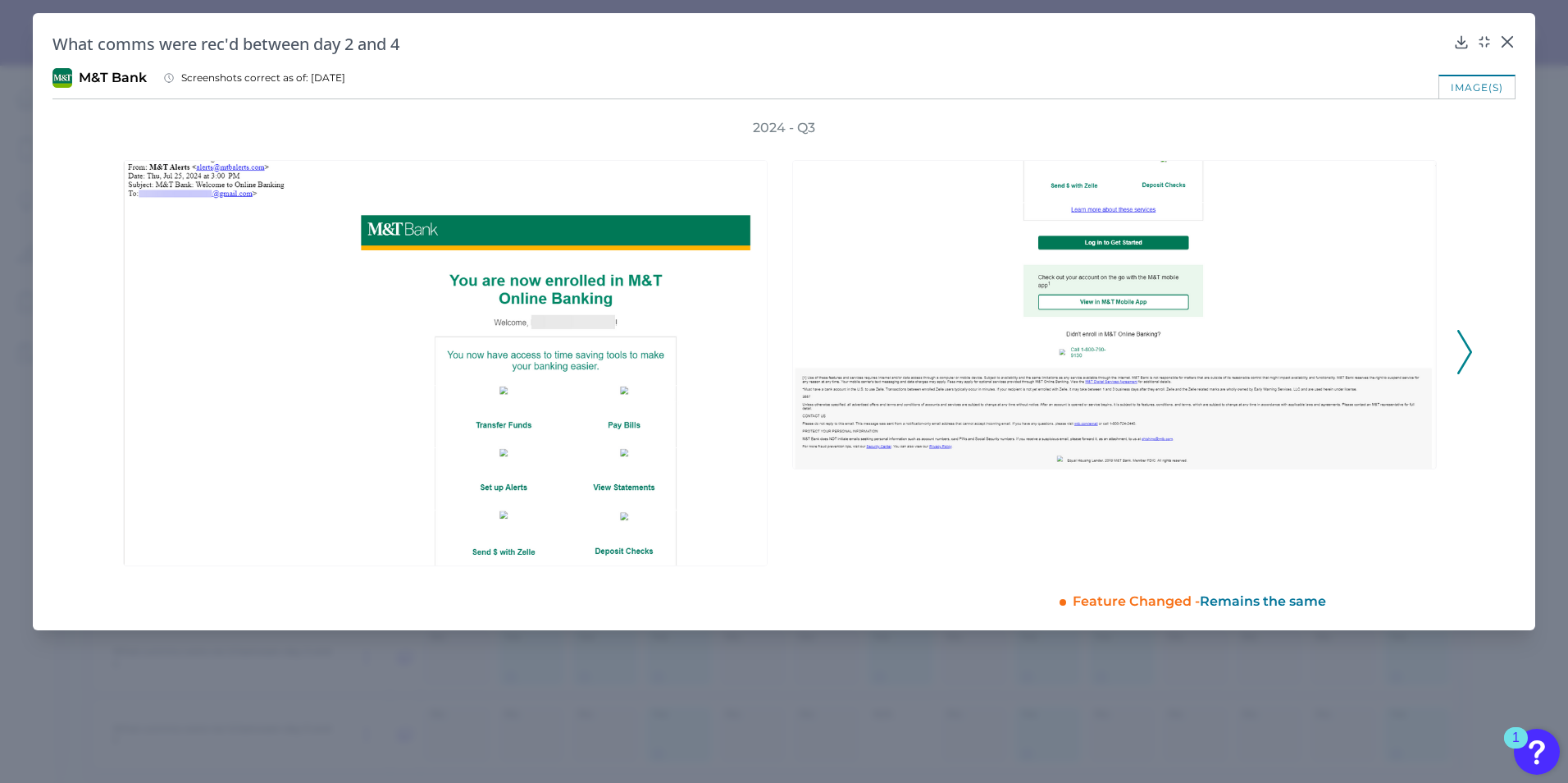
click at [1466, 349] on icon at bounding box center [1465, 352] width 15 height 44
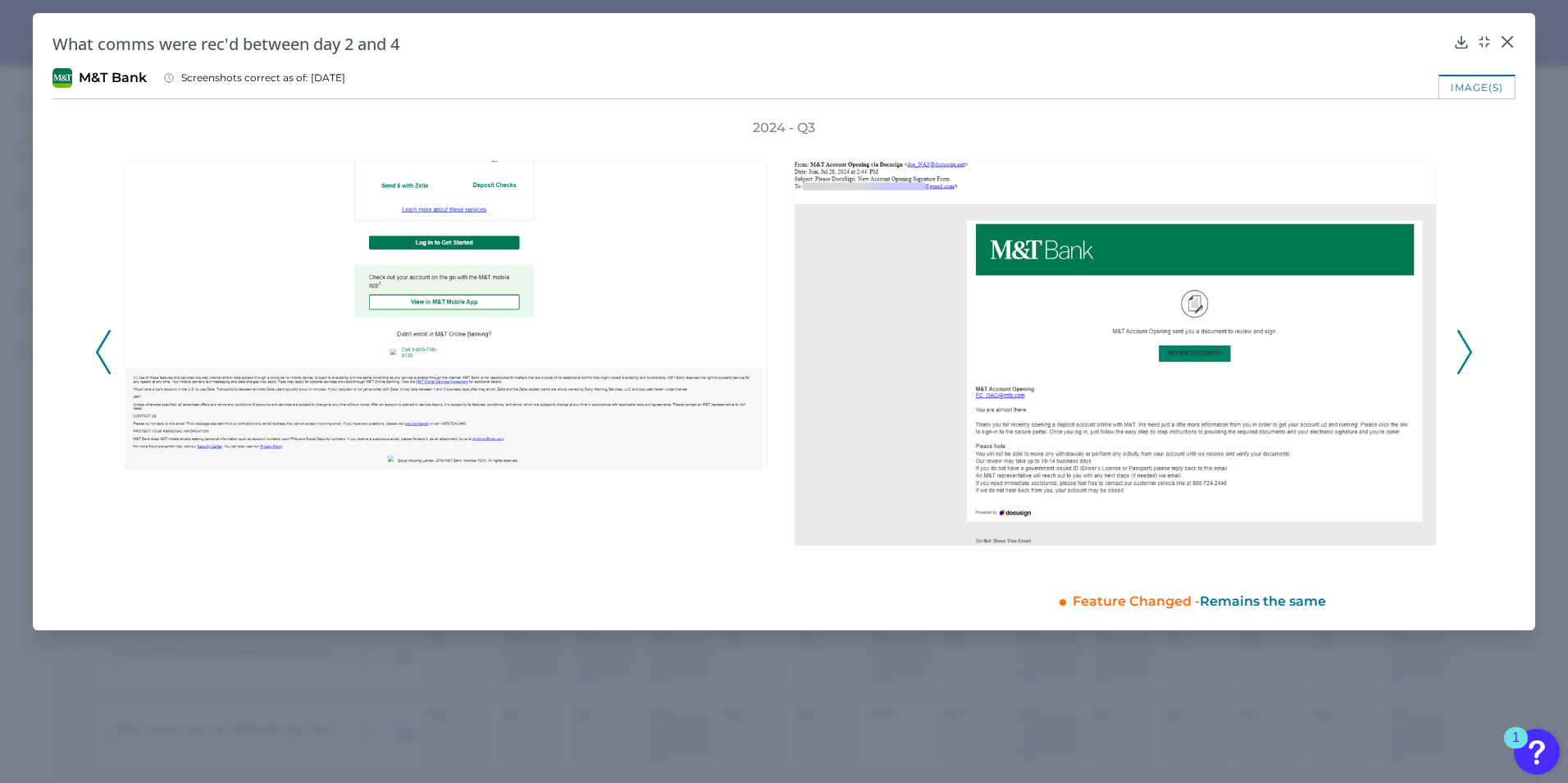
click at [1466, 347] on icon at bounding box center [1465, 352] width 15 height 44
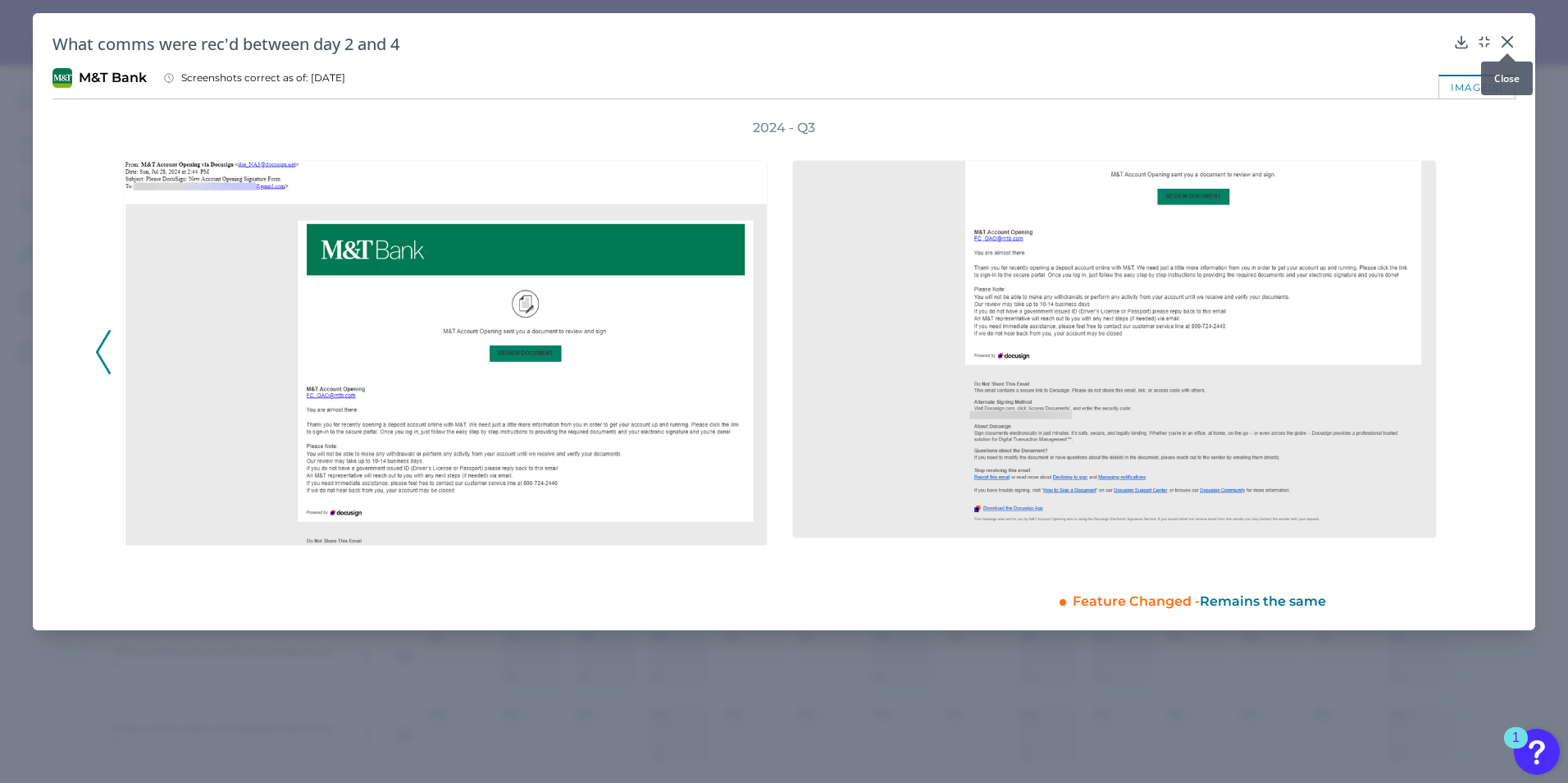
click at [1509, 36] on icon at bounding box center [1508, 42] width 17 height 17
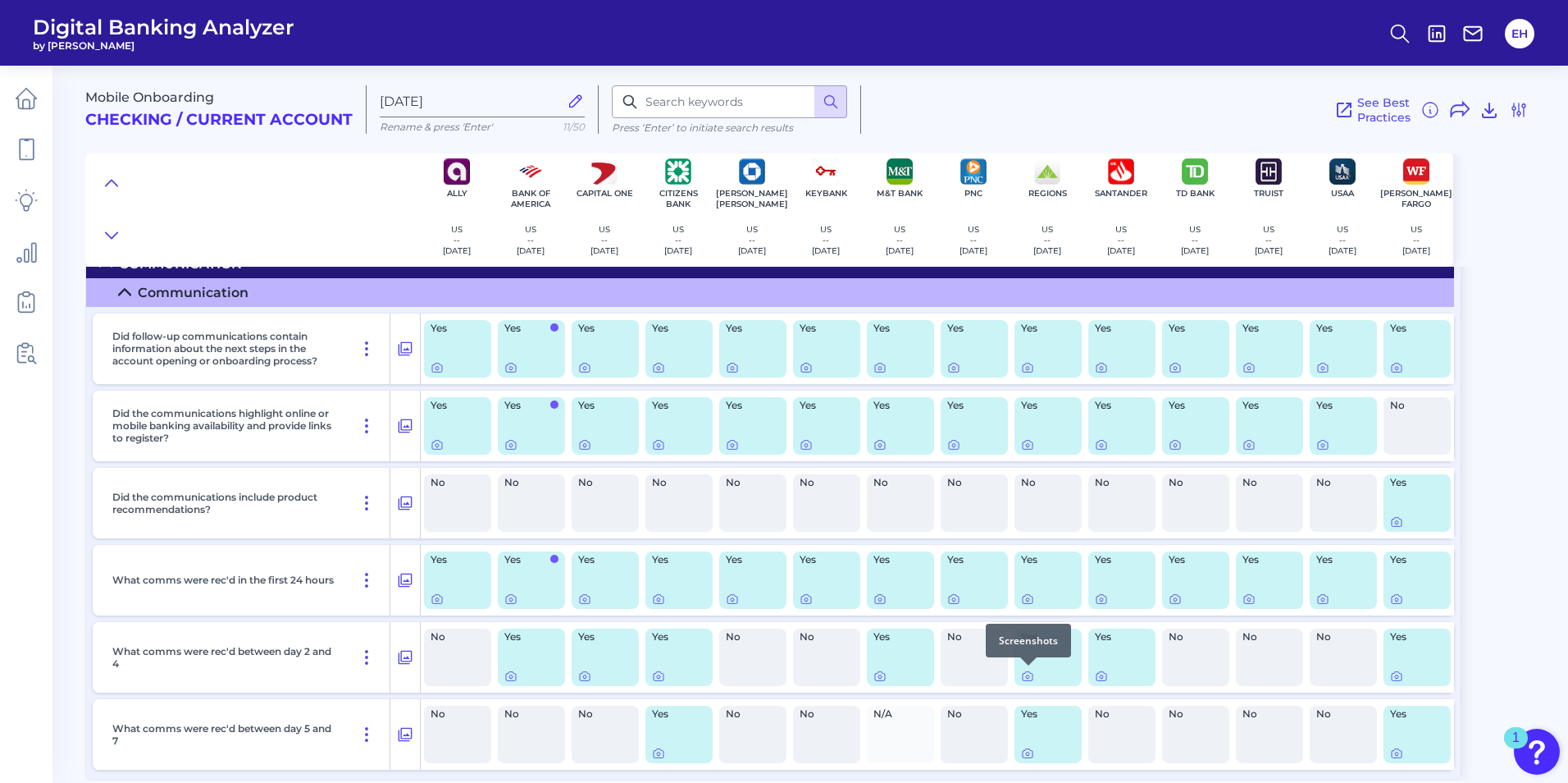
click at [1027, 671] on div at bounding box center [1029, 666] width 17 height 17
click at [1027, 676] on icon at bounding box center [1028, 677] width 3 height 3
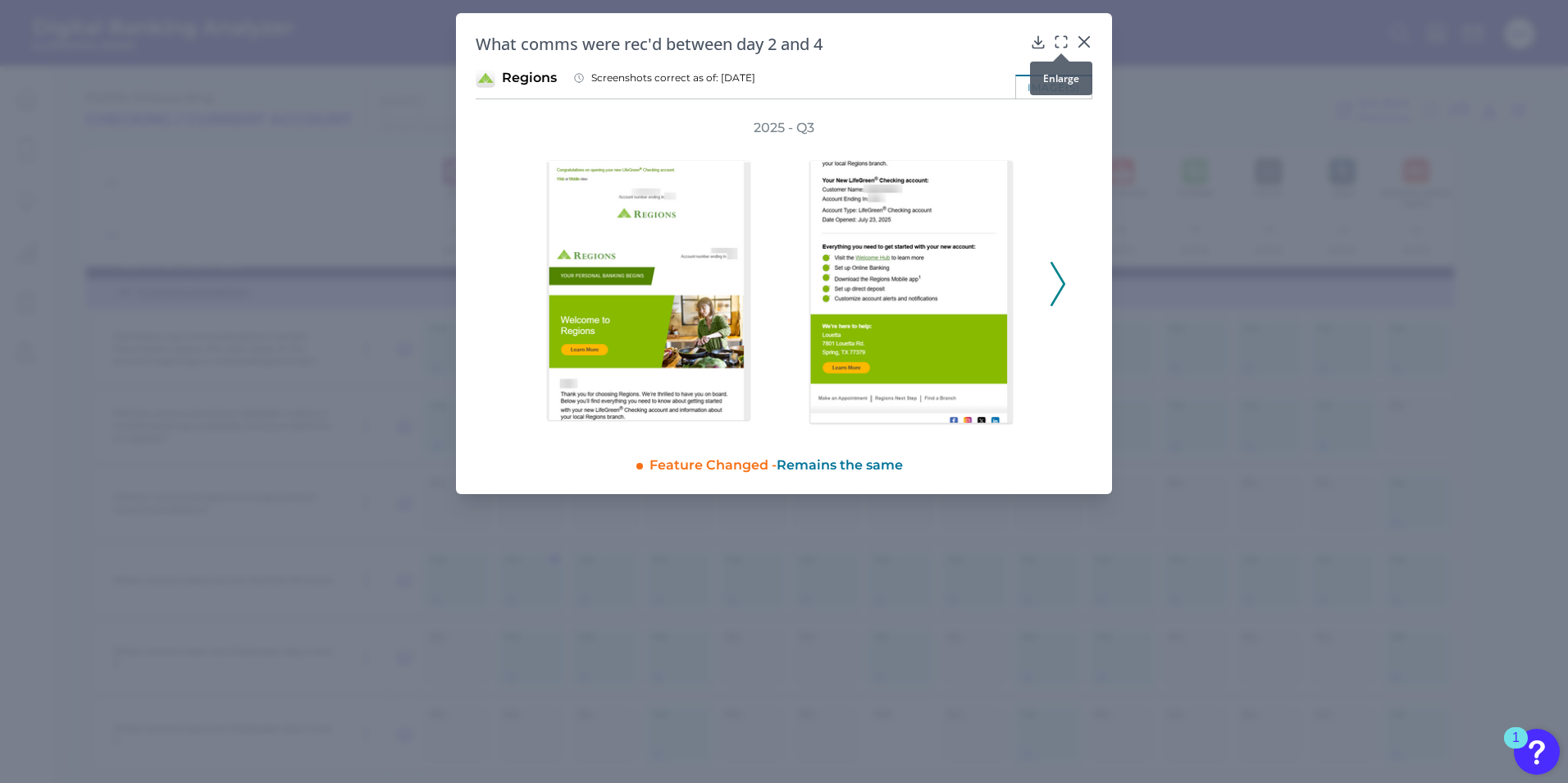
click at [1061, 40] on icon at bounding box center [1061, 42] width 17 height 17
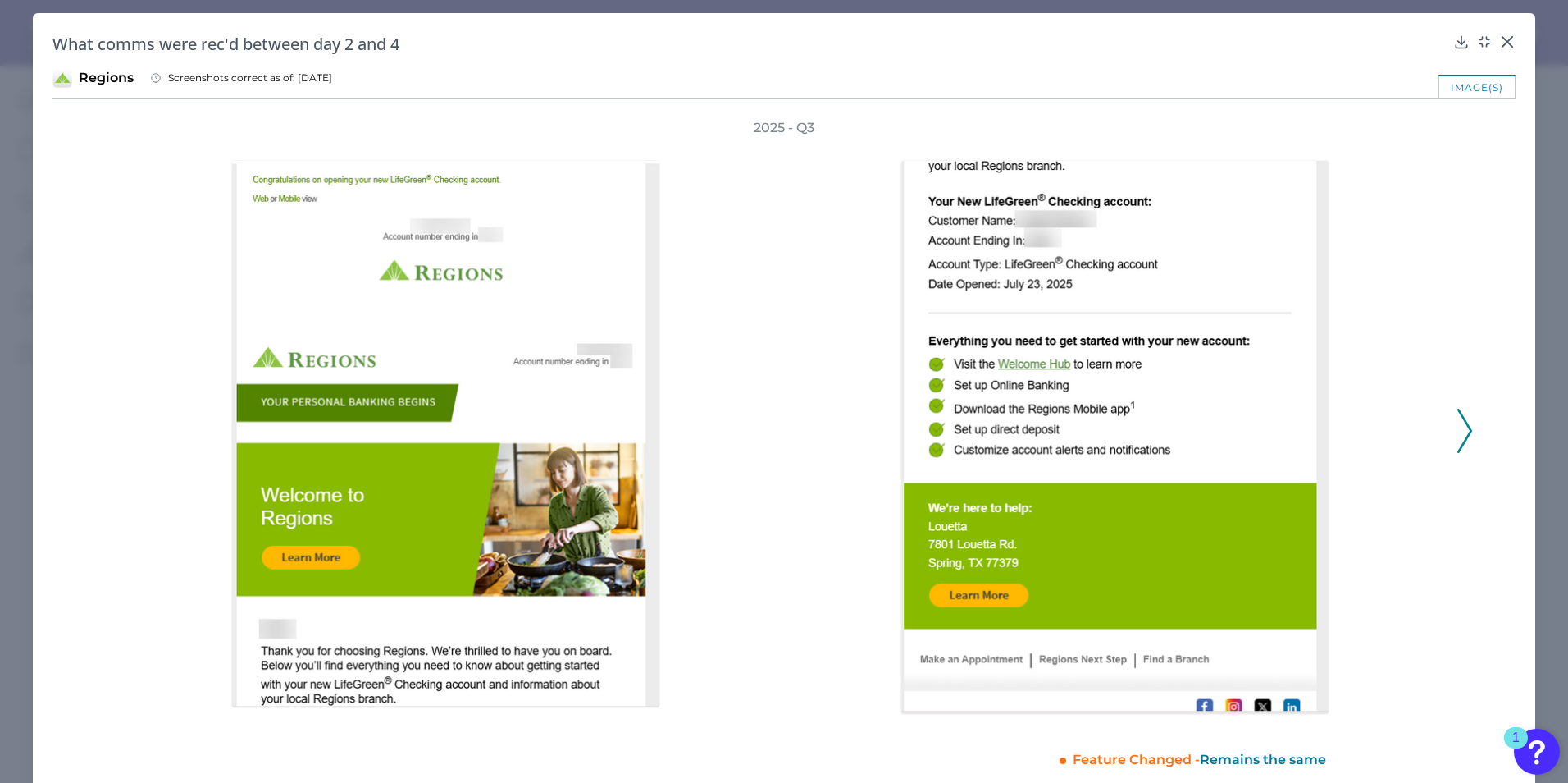
click at [1458, 429] on icon at bounding box center [1465, 431] width 15 height 44
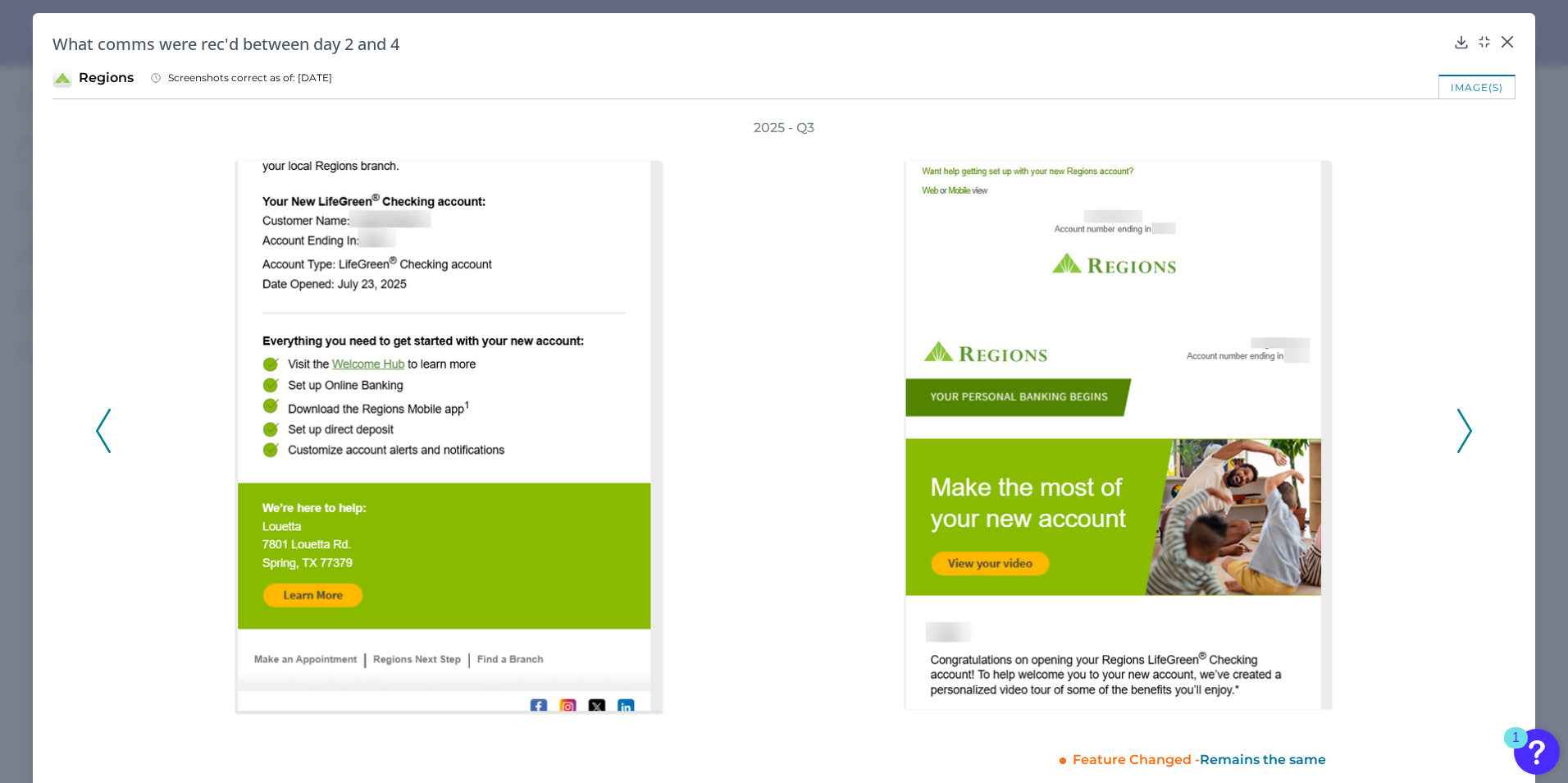
click at [1465, 429] on icon at bounding box center [1465, 431] width 15 height 44
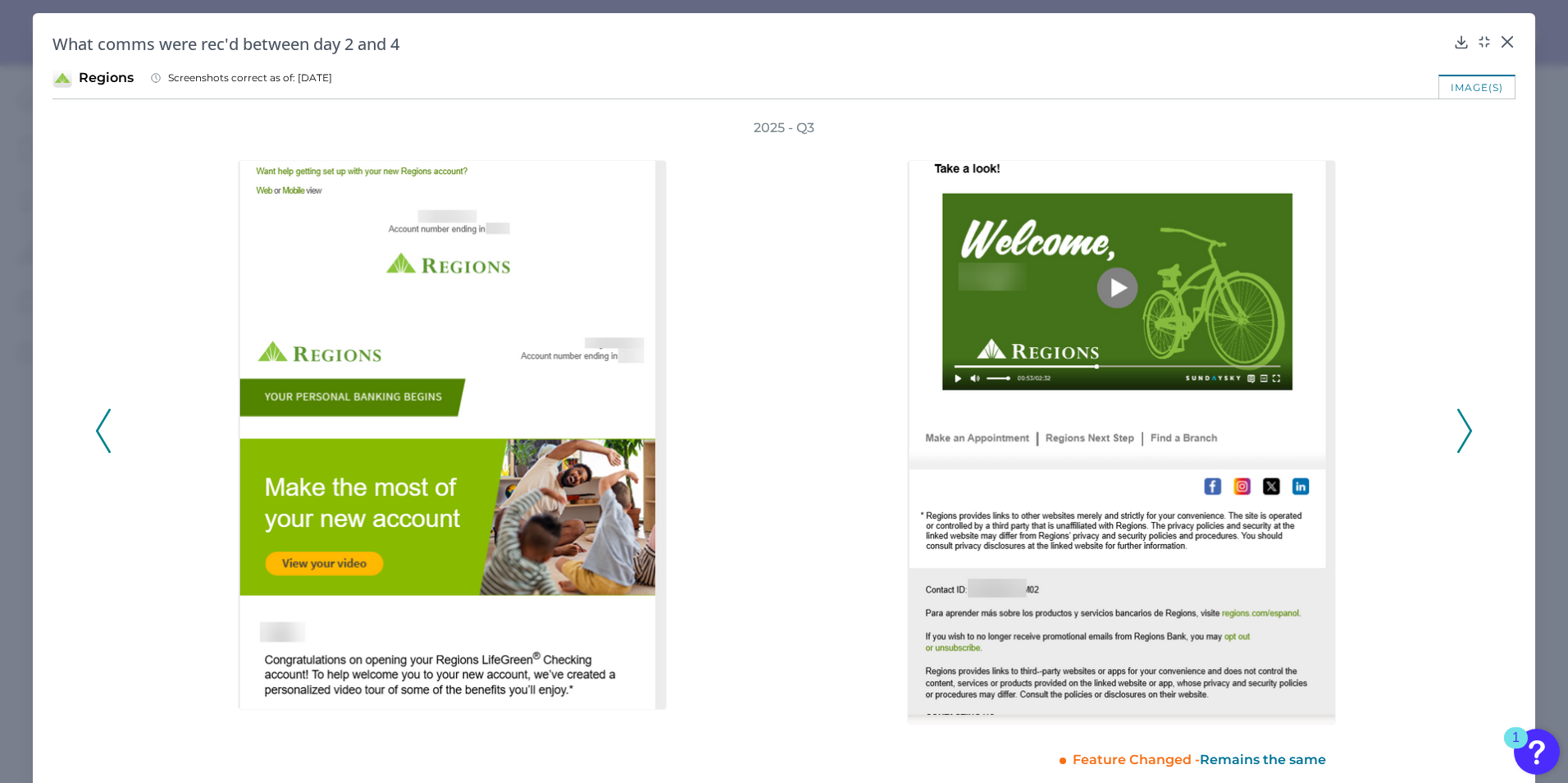
click at [1466, 436] on button at bounding box center [1465, 431] width 17 height 44
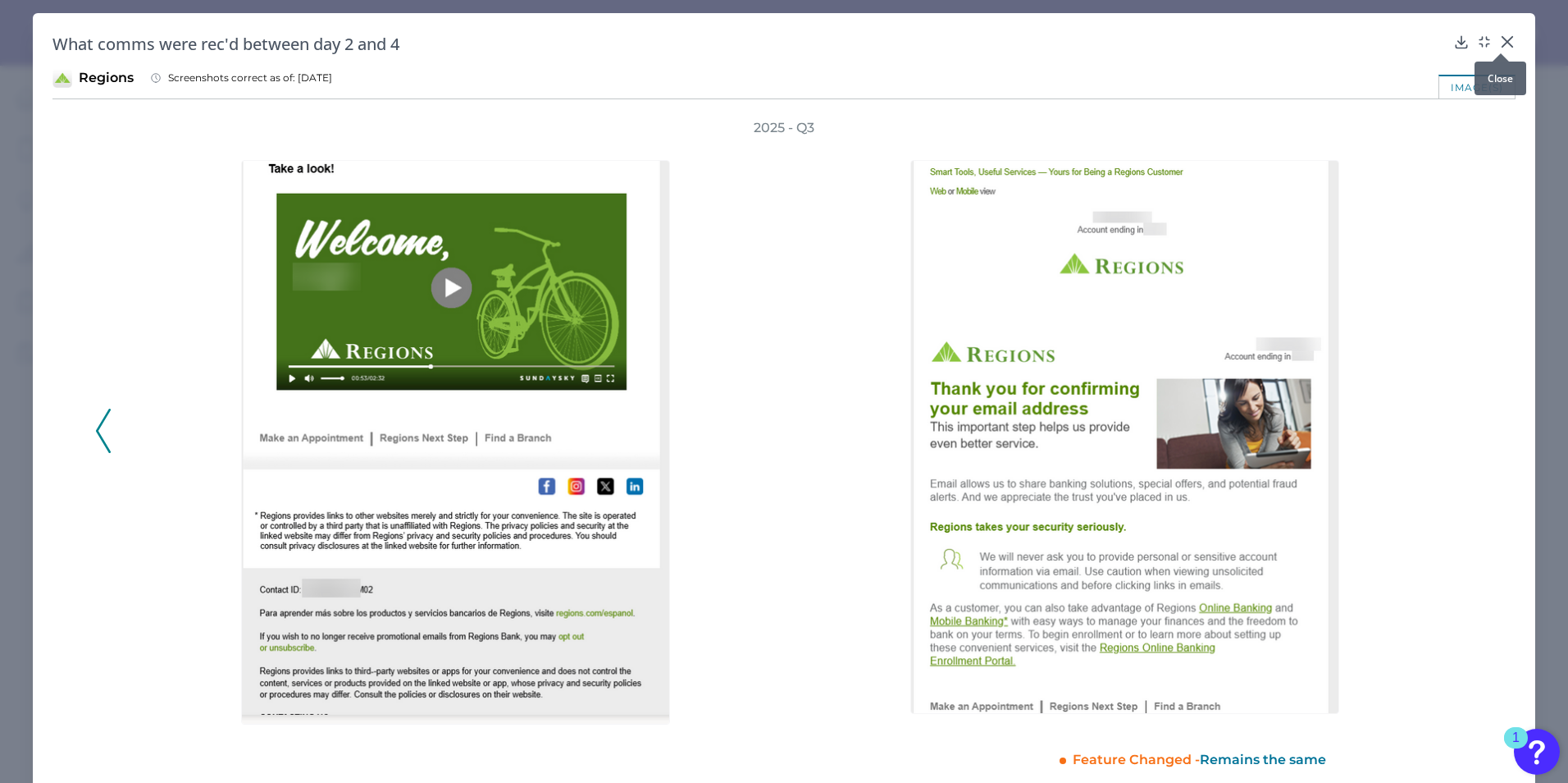
click at [1499, 39] on icon at bounding box center [1508, 42] width 17 height 17
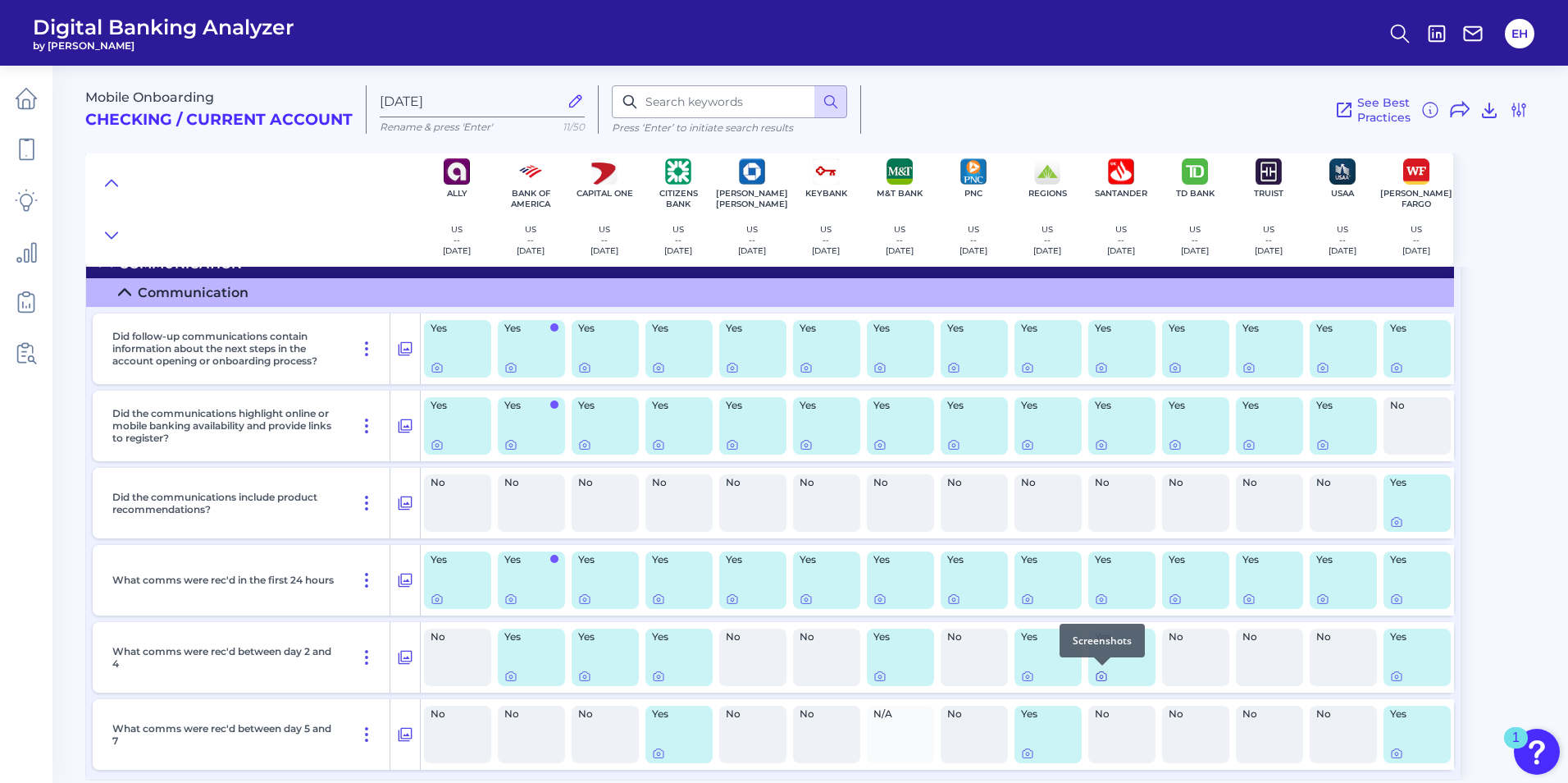
click at [1099, 678] on icon at bounding box center [1102, 676] width 13 height 13
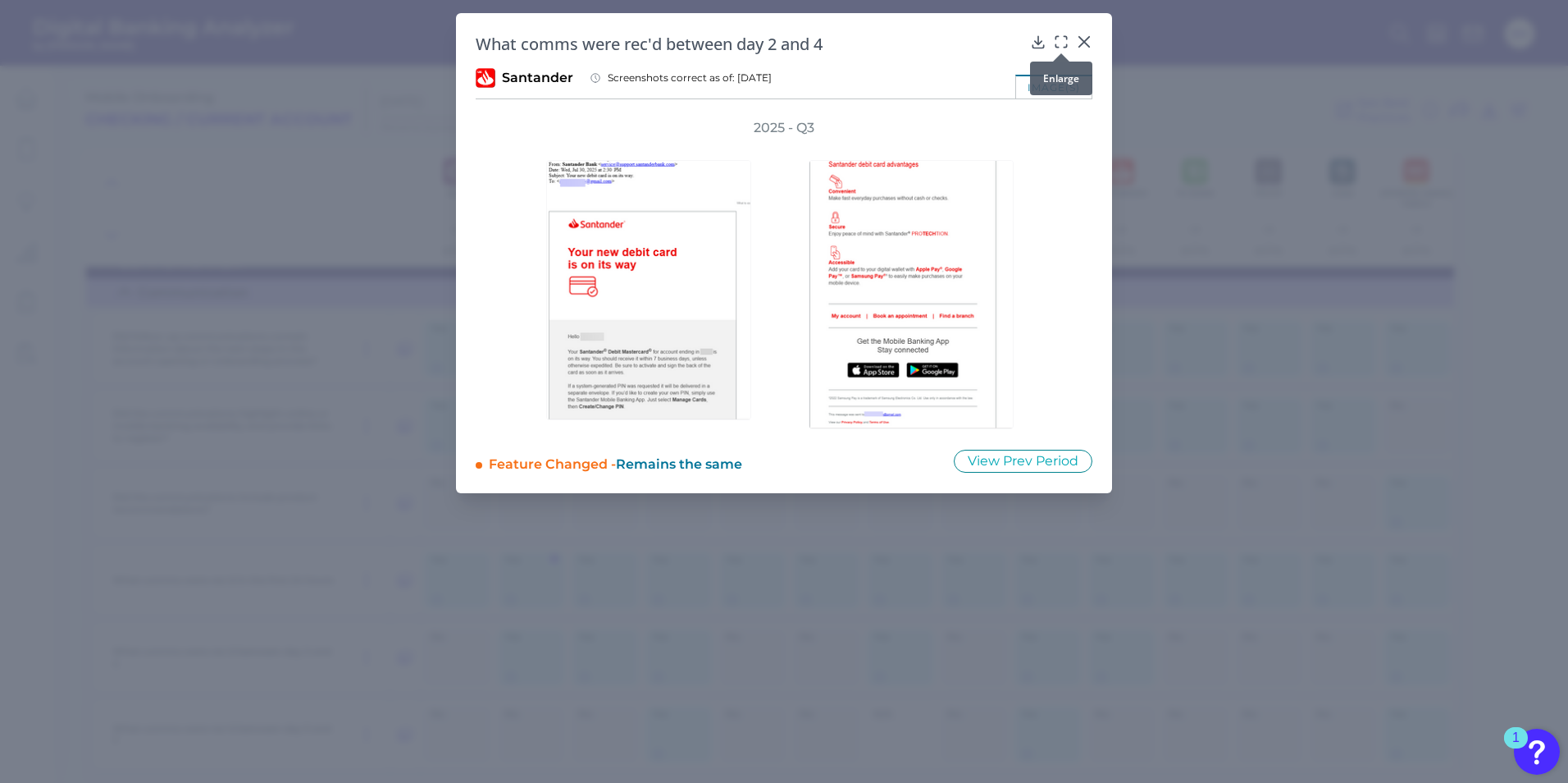
click at [1060, 43] on icon at bounding box center [1061, 42] width 17 height 17
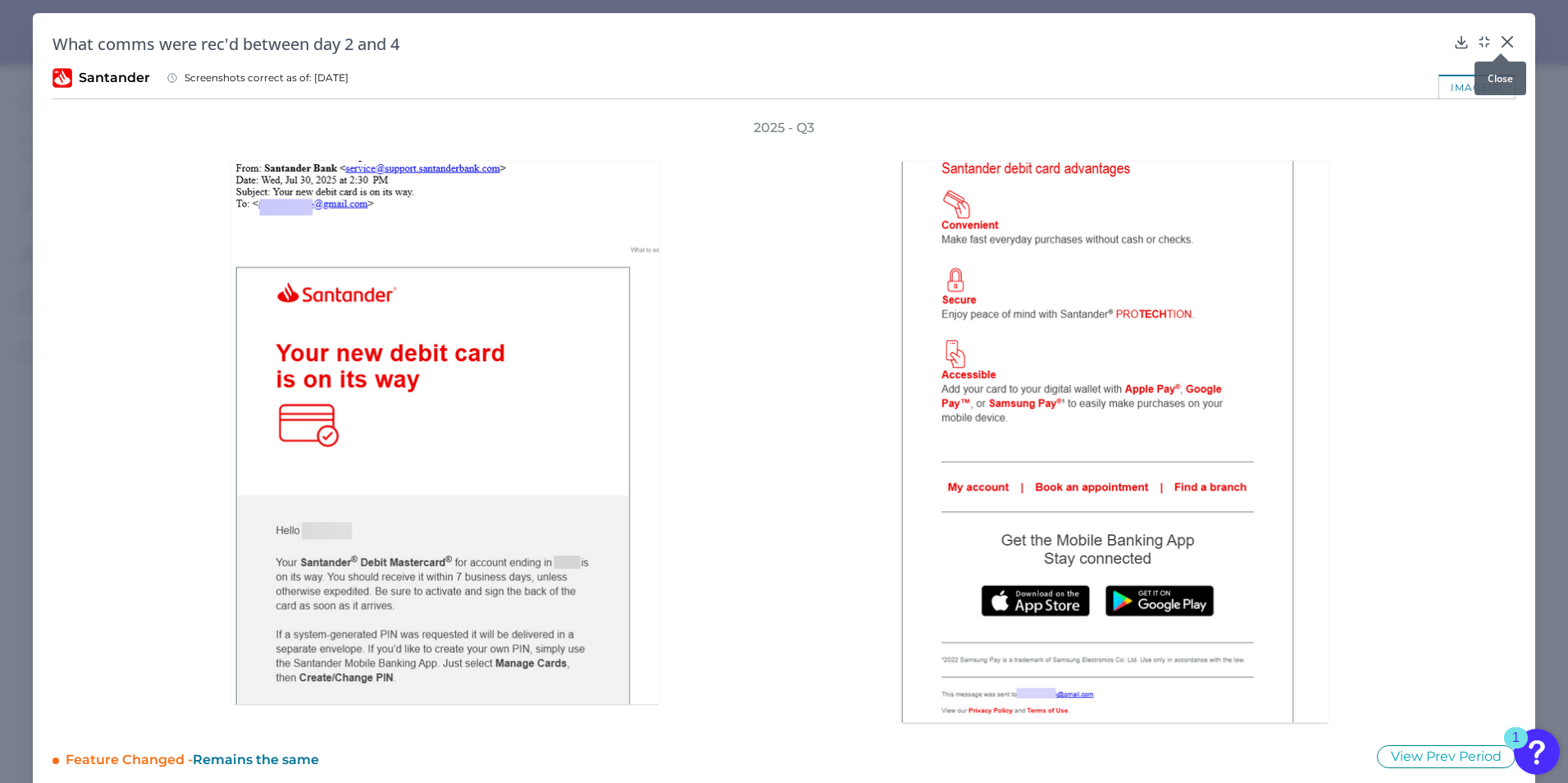
click at [1505, 42] on icon at bounding box center [1508, 42] width 17 height 17
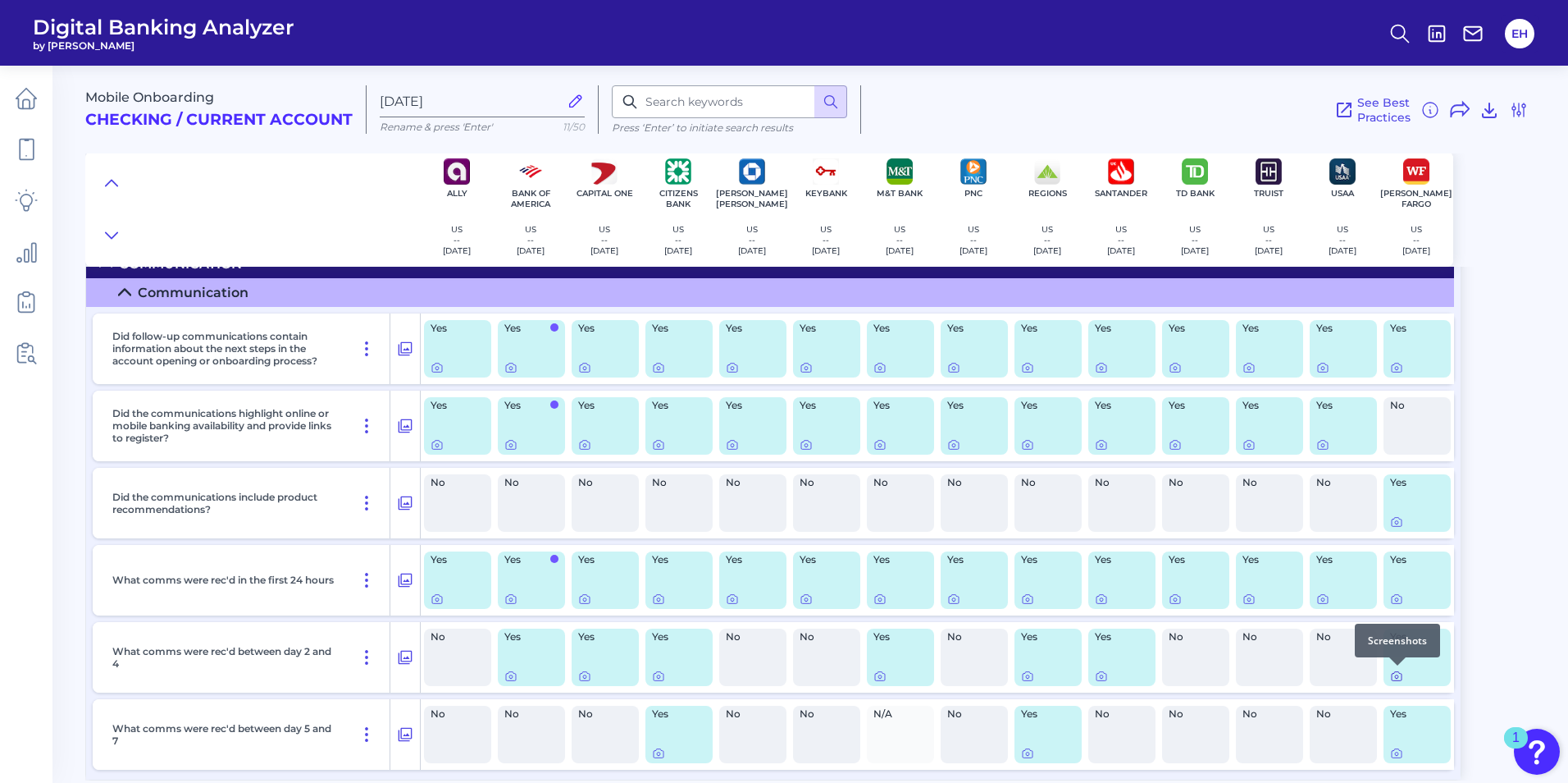
click at [1395, 678] on icon at bounding box center [1397, 677] width 3 height 3
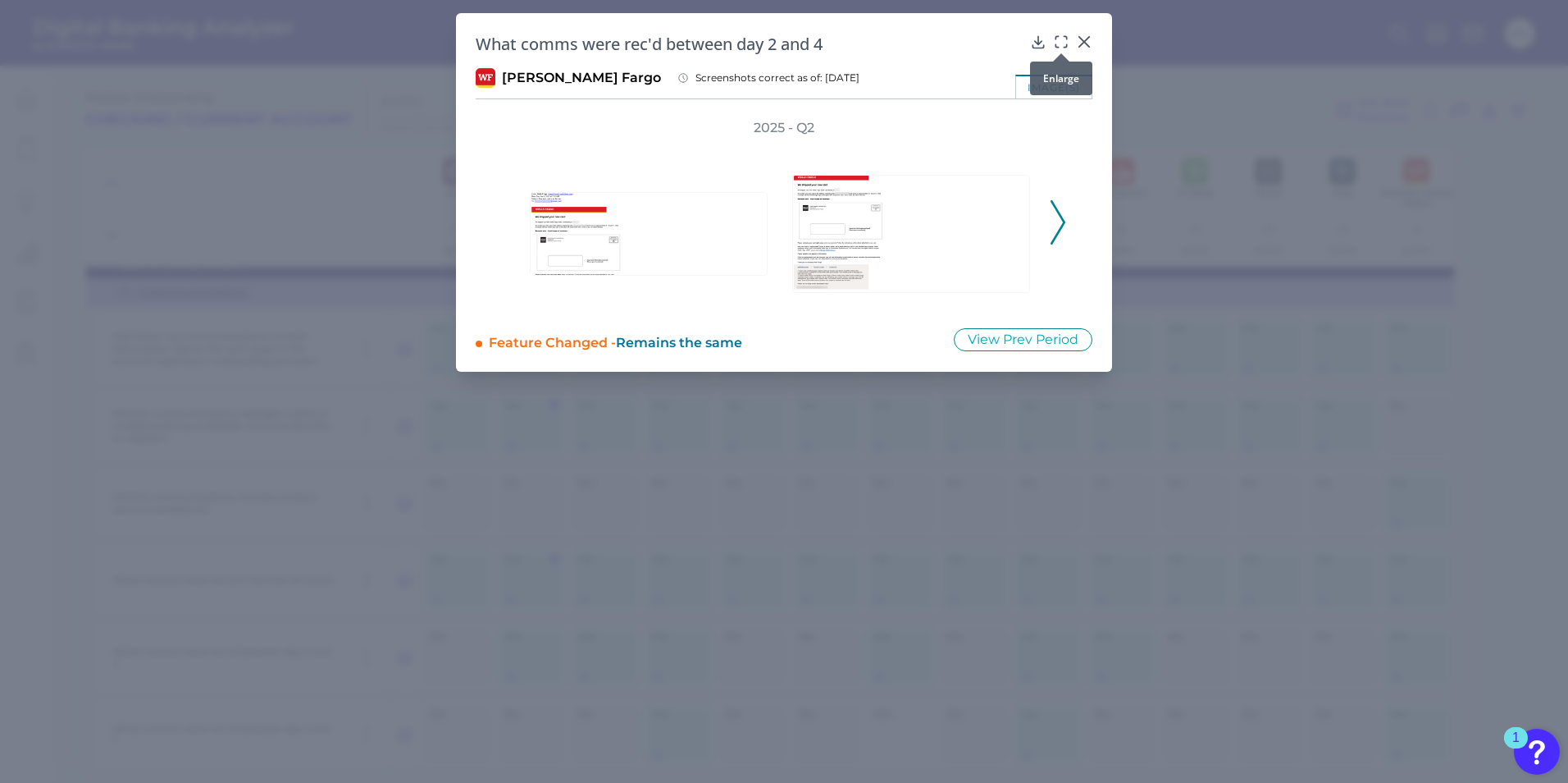
click at [1065, 47] on div at bounding box center [1061, 54] width 17 height 17
click at [1056, 41] on icon at bounding box center [1061, 42] width 17 height 17
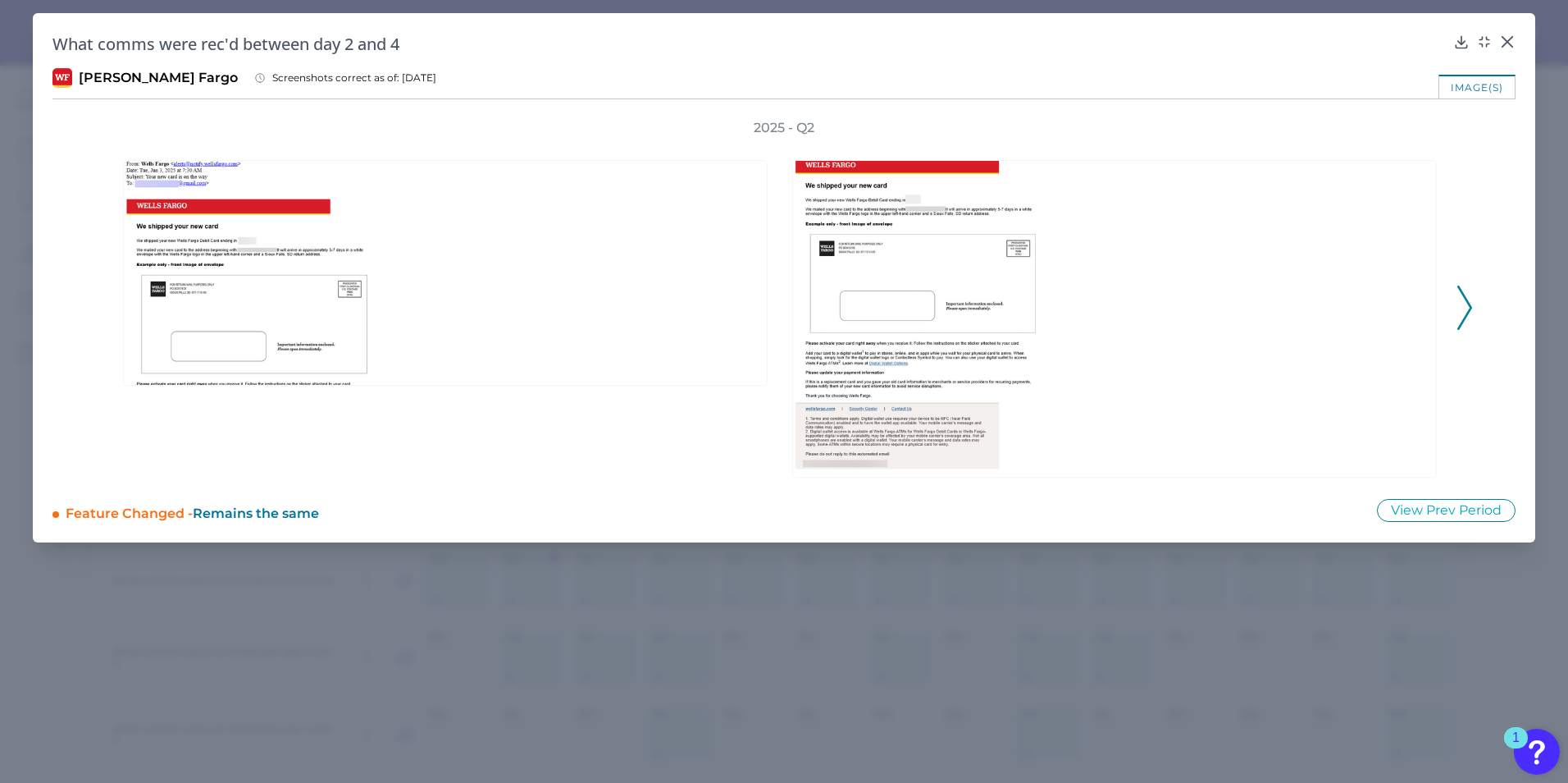
click at [1472, 300] on icon at bounding box center [1465, 307] width 15 height 44
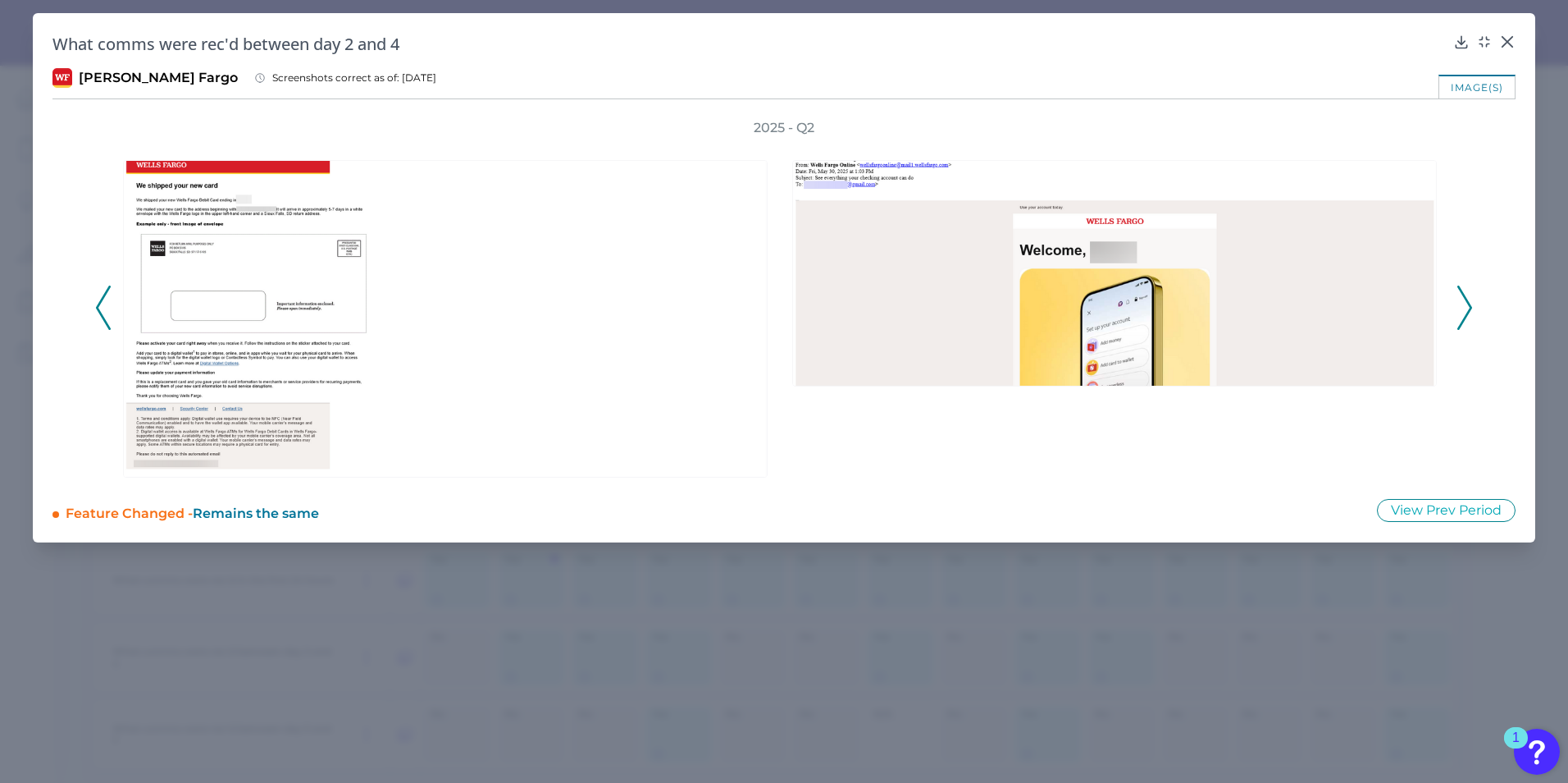
click at [1471, 305] on polyline at bounding box center [1464, 307] width 13 height 42
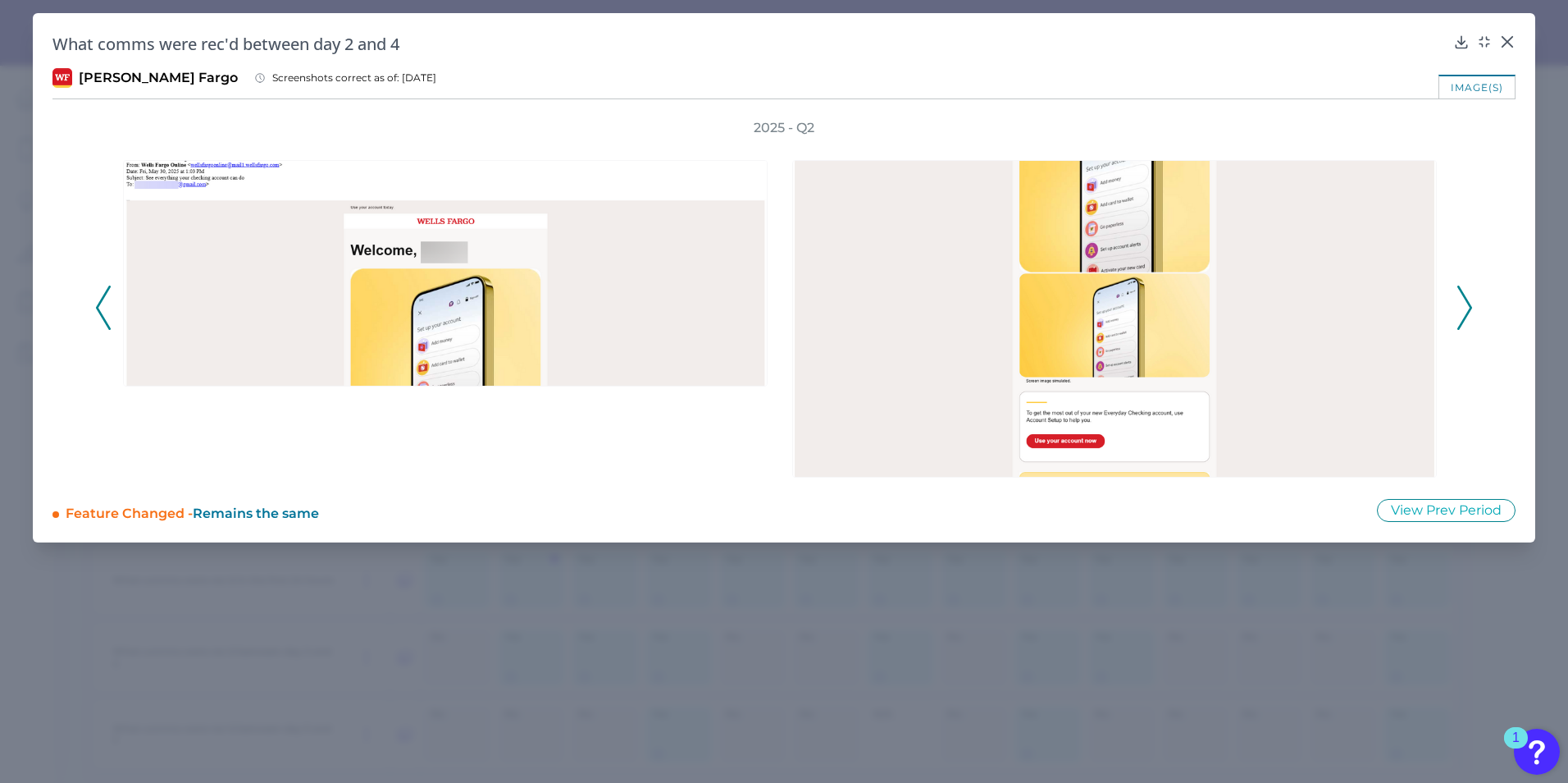
click at [1467, 305] on icon at bounding box center [1465, 307] width 15 height 44
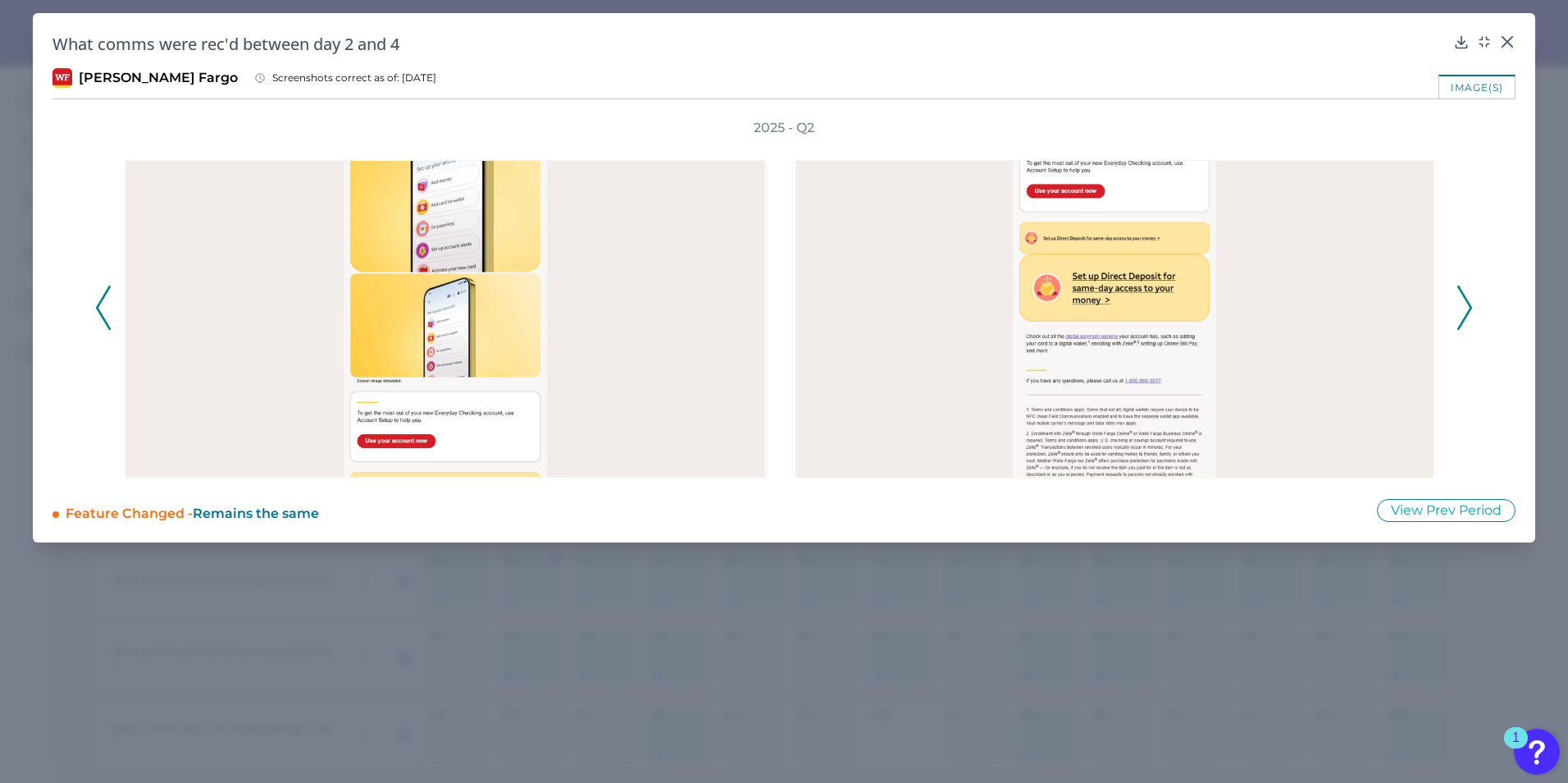
click at [1465, 308] on icon at bounding box center [1465, 307] width 15 height 44
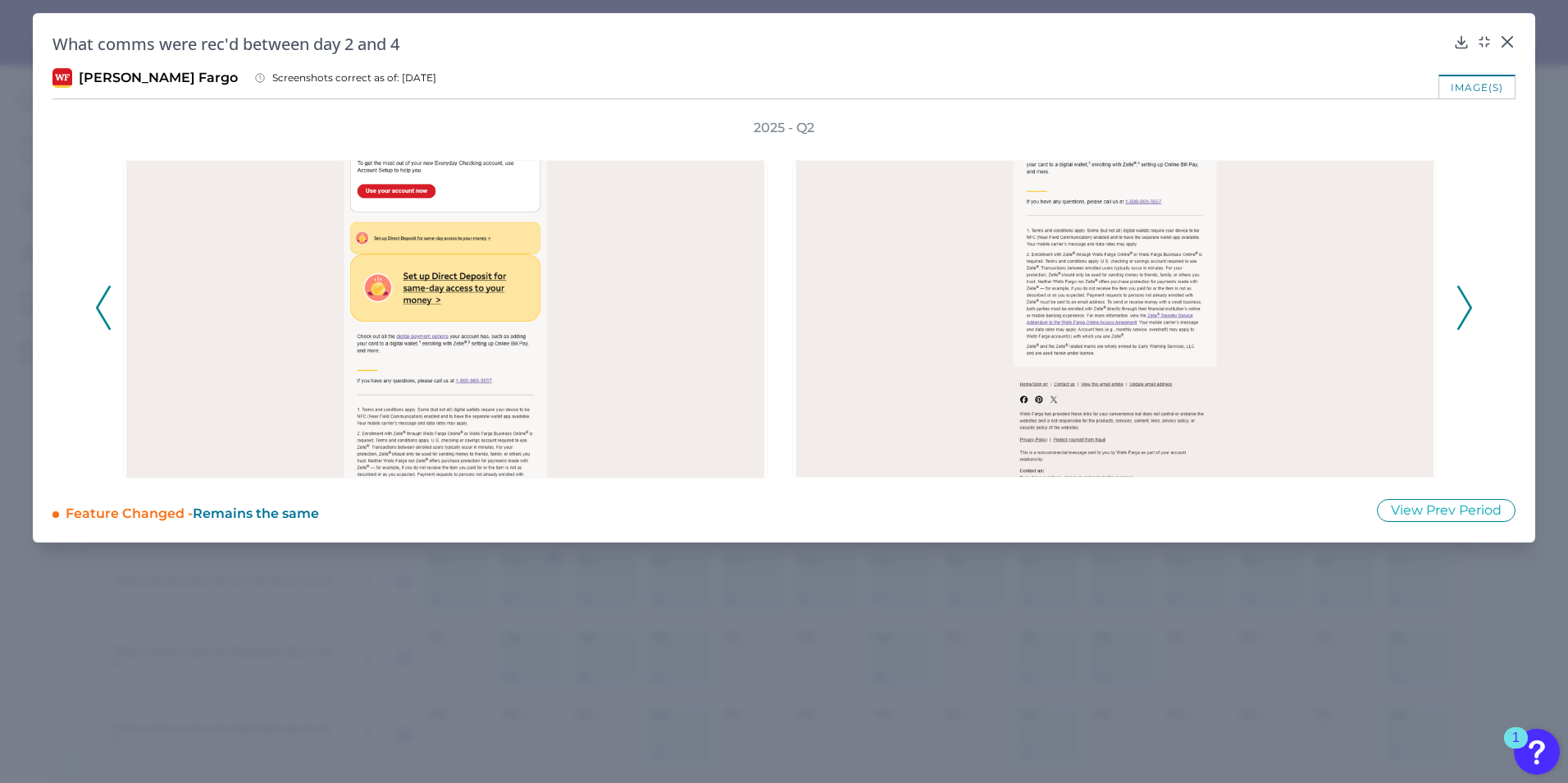
click at [1465, 308] on icon at bounding box center [1465, 307] width 15 height 44
